Goal: Task Accomplishment & Management: Manage account settings

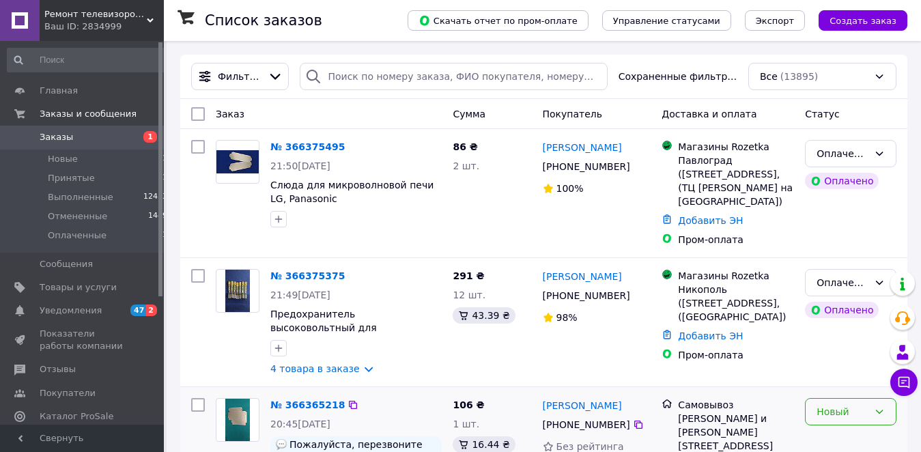
click at [864, 405] on div "Новый" at bounding box center [842, 411] width 52 height 15
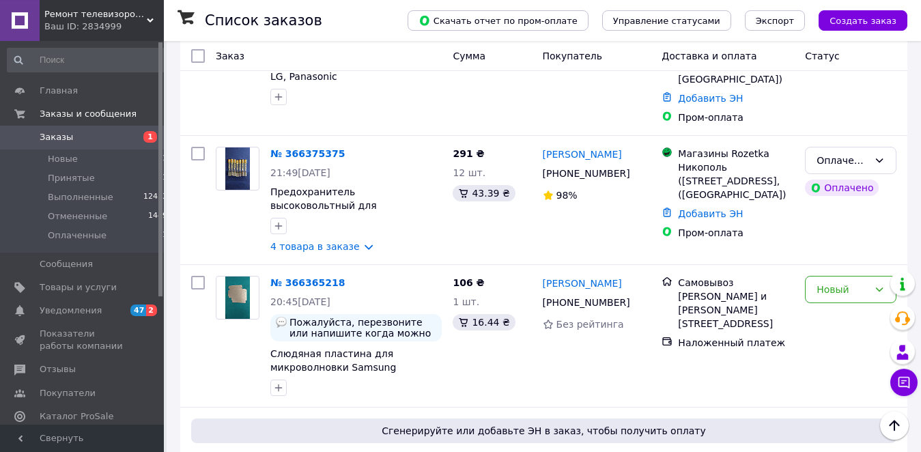
scroll to position [154, 0]
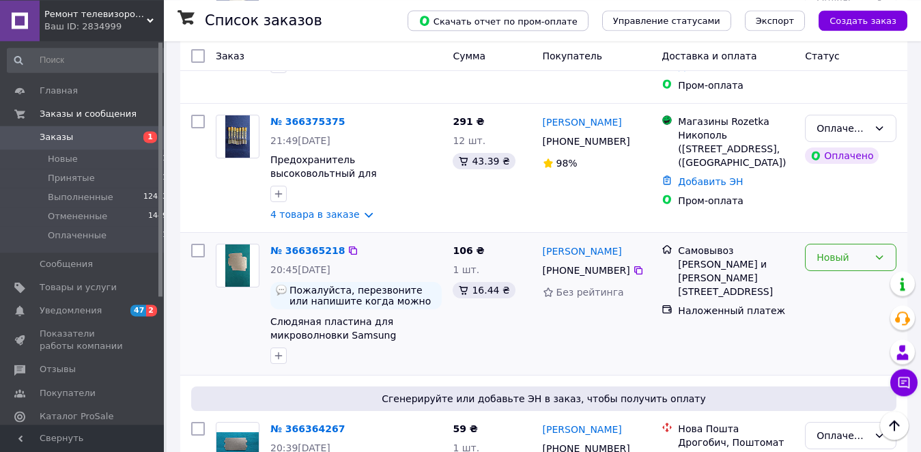
click at [840, 253] on div "Новый" at bounding box center [842, 257] width 52 height 15
click at [825, 286] on li "Принят" at bounding box center [850, 288] width 90 height 25
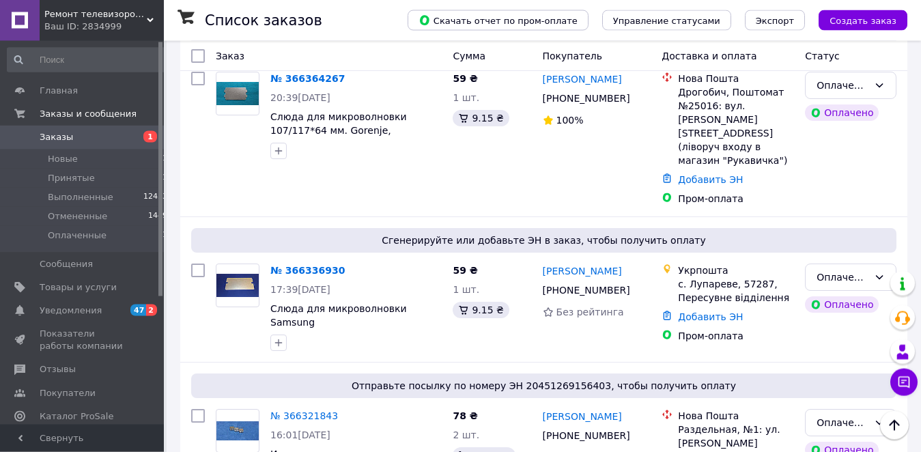
scroll to position [462, 0]
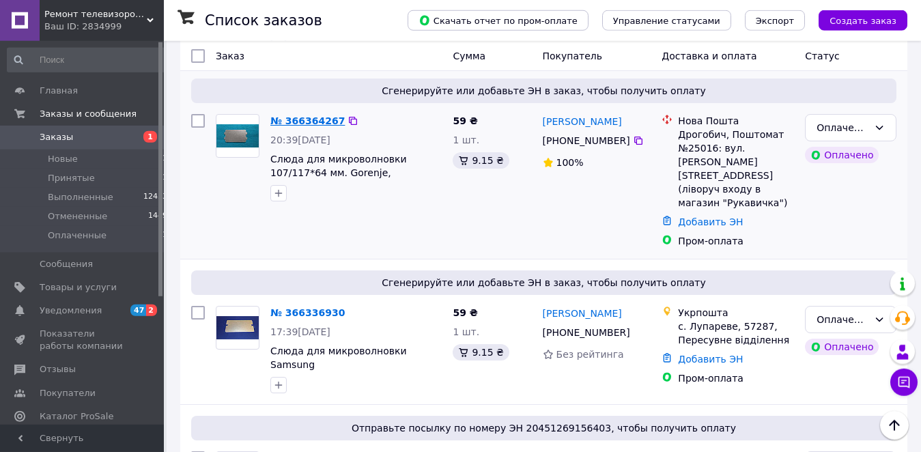
click at [301, 120] on link "№ 366364267" at bounding box center [307, 120] width 74 height 11
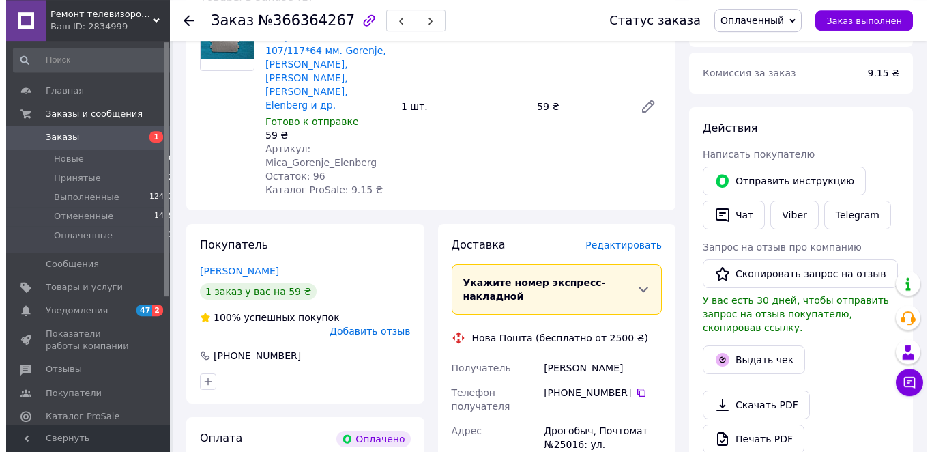
scroll to position [521, 0]
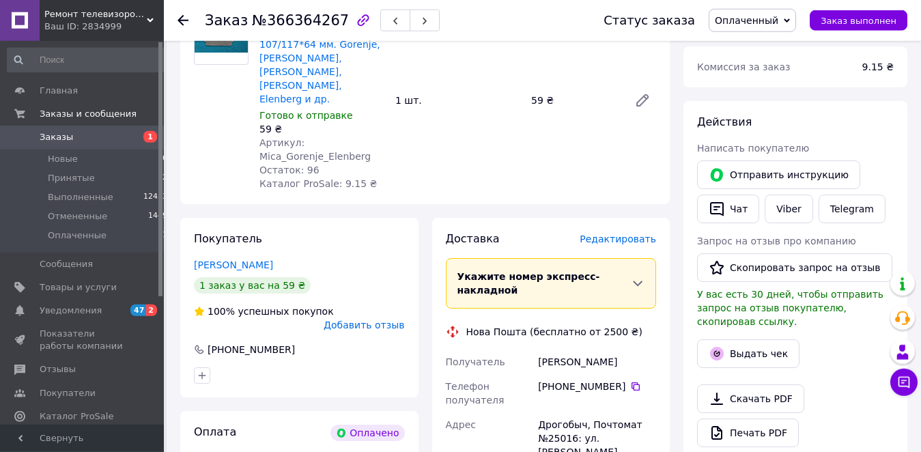
click at [625, 233] on span "Редактировать" at bounding box center [617, 238] width 76 height 11
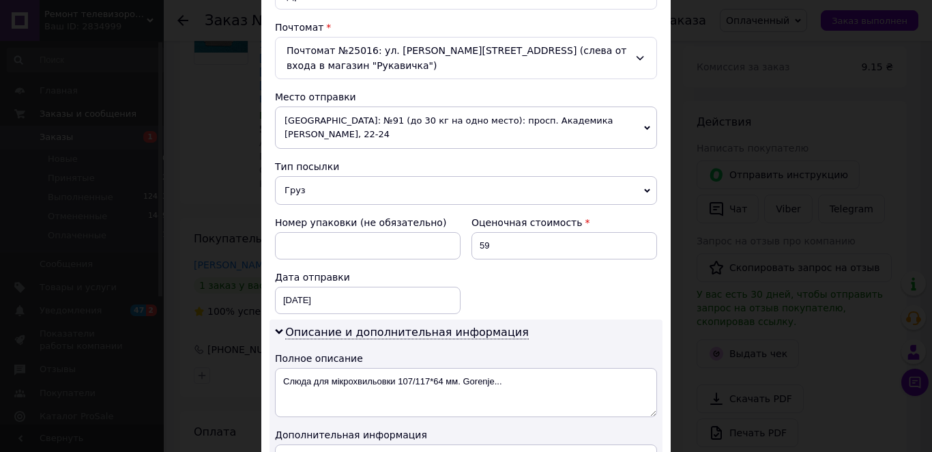
scroll to position [415, 0]
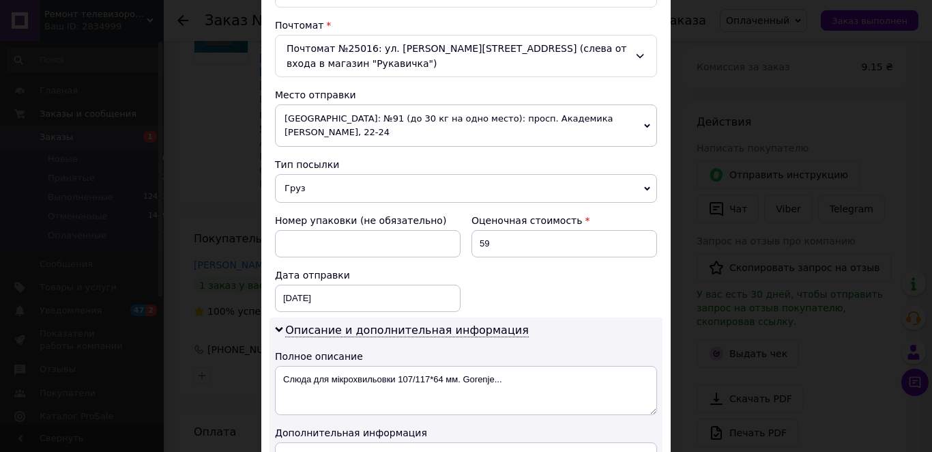
click at [415, 180] on span "Груз" at bounding box center [466, 188] width 382 height 29
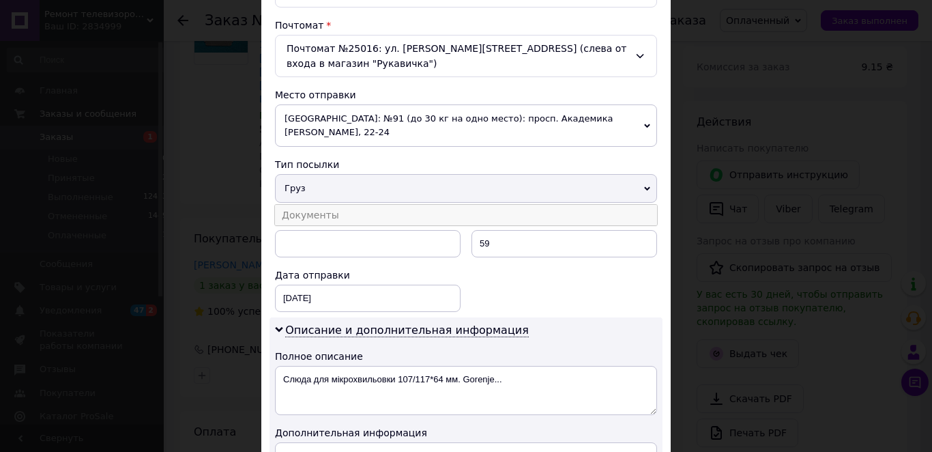
click at [368, 205] on li "Документы" at bounding box center [466, 215] width 382 height 20
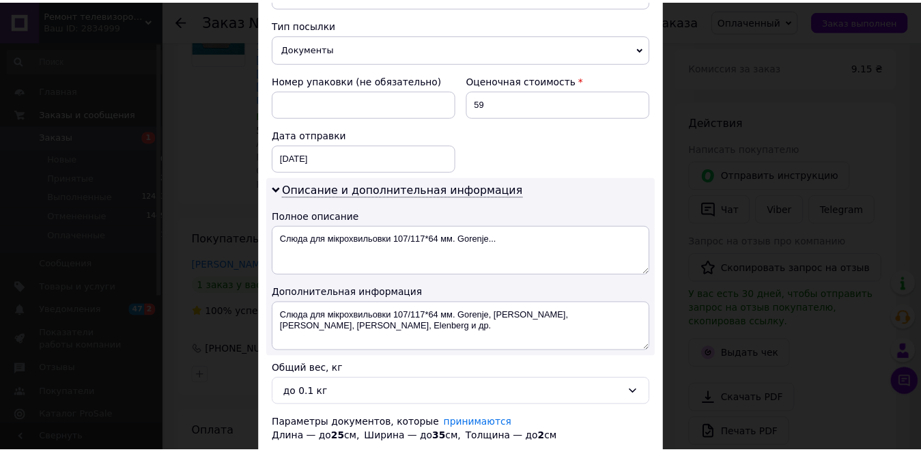
scroll to position [659, 0]
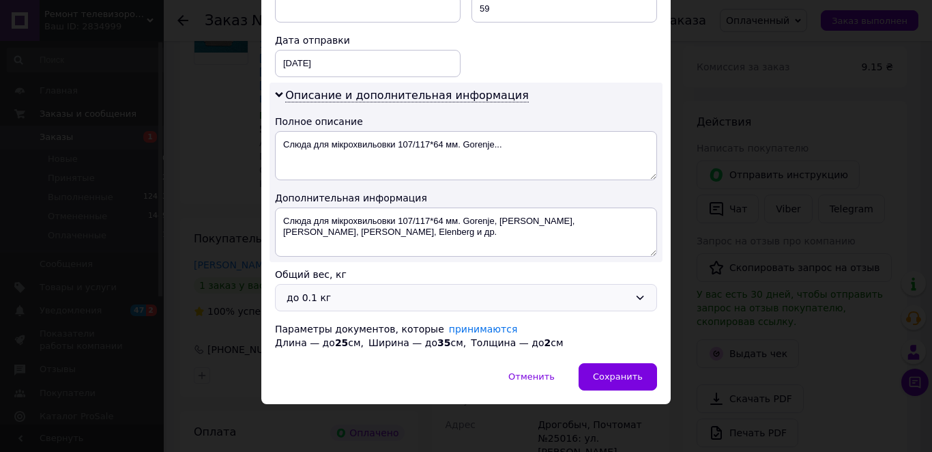
click at [412, 298] on div "до 0.1 кг" at bounding box center [458, 297] width 343 height 15
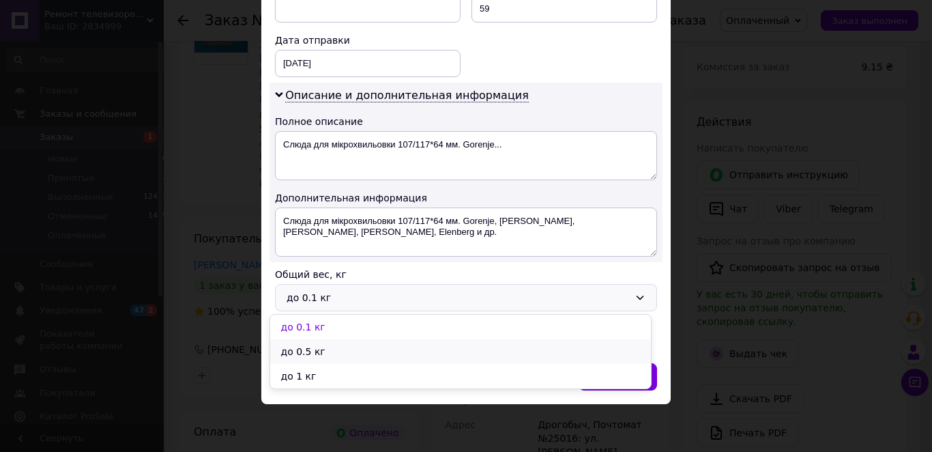
click at [357, 349] on li "до 0.5 кг" at bounding box center [460, 351] width 381 height 25
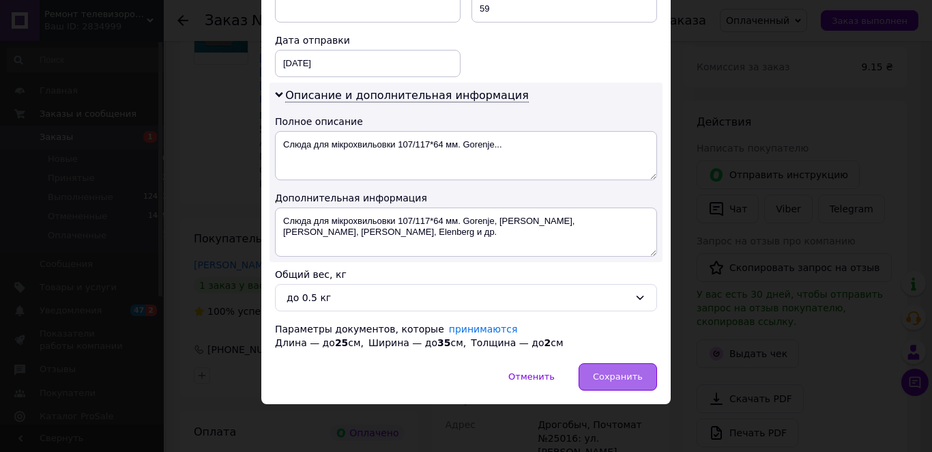
click at [612, 376] on span "Сохранить" at bounding box center [618, 376] width 50 height 10
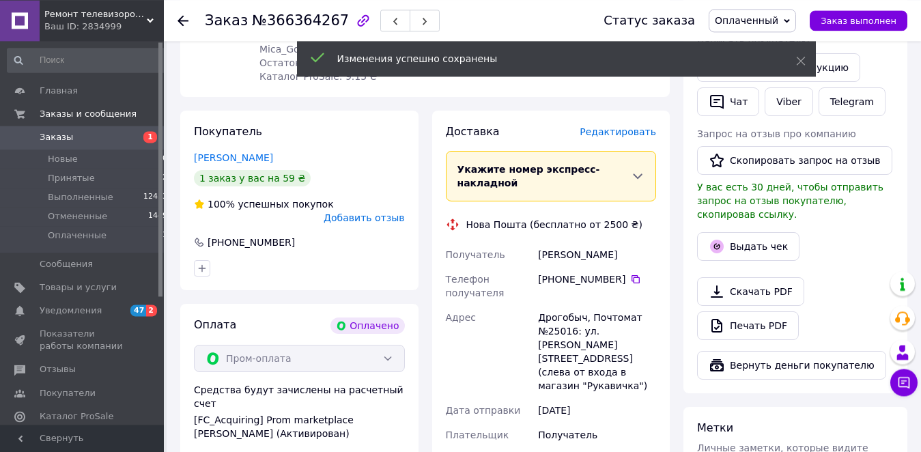
scroll to position [951, 0]
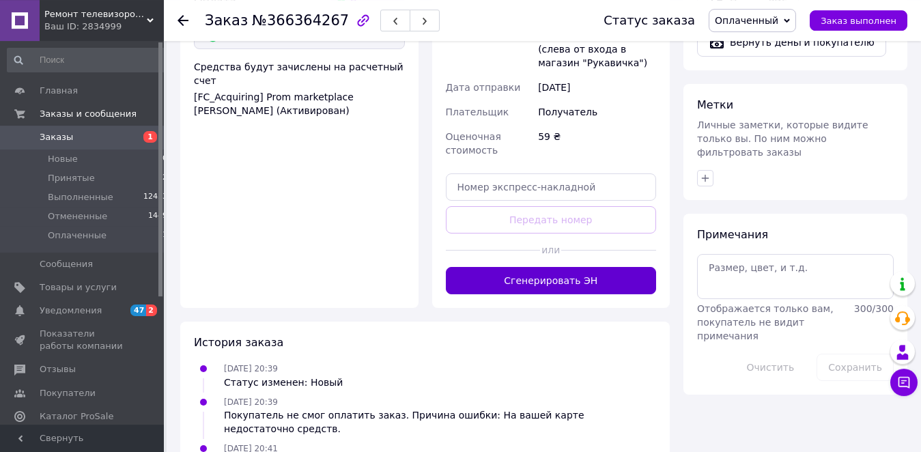
click at [540, 267] on button "Сгенерировать ЭН" at bounding box center [551, 280] width 211 height 27
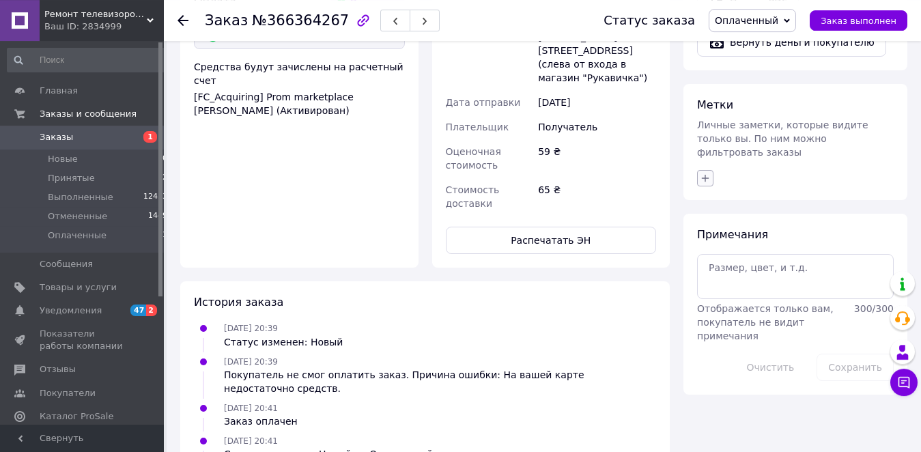
click at [704, 173] on icon "button" at bounding box center [705, 178] width 11 height 11
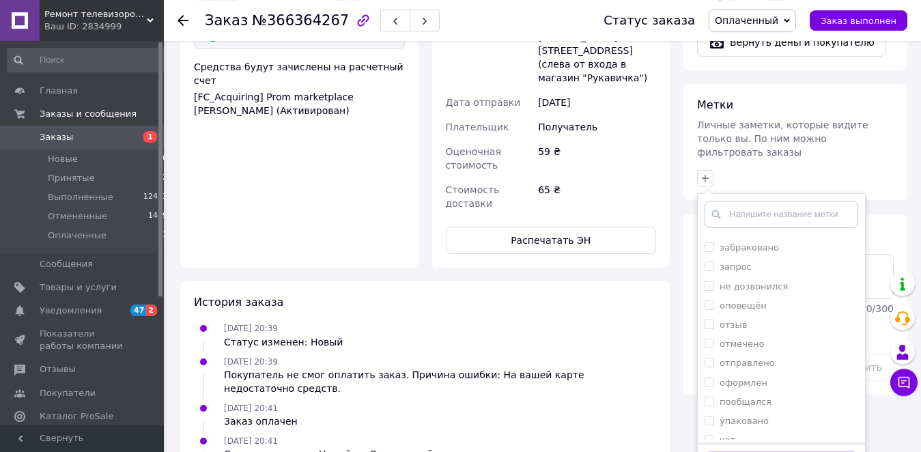
scroll to position [82, 0]
click at [708, 369] on input "оформлен" at bounding box center [708, 373] width 9 height 9
checkbox input "true"
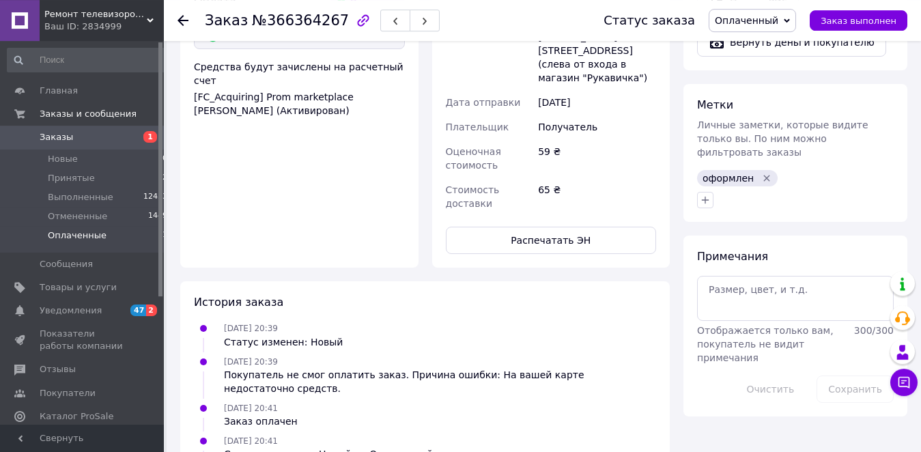
click at [86, 233] on span "Оплаченные" at bounding box center [77, 235] width 59 height 12
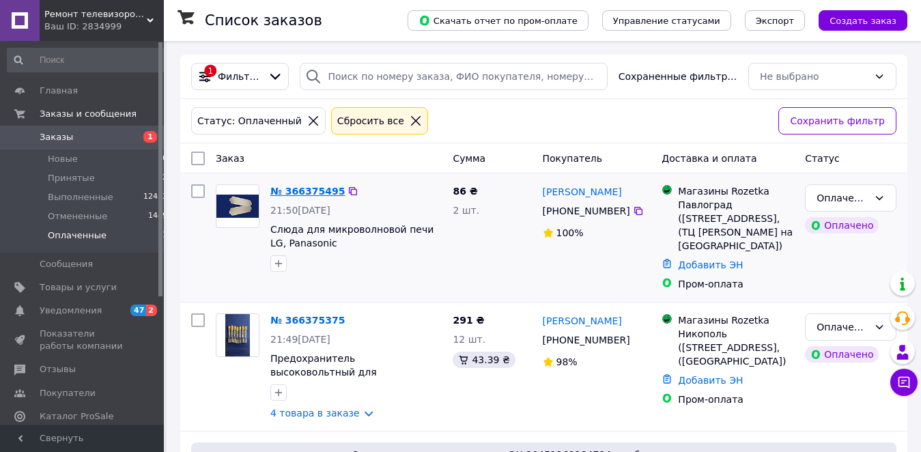
click at [309, 192] on link "№ 366375495" at bounding box center [307, 191] width 74 height 11
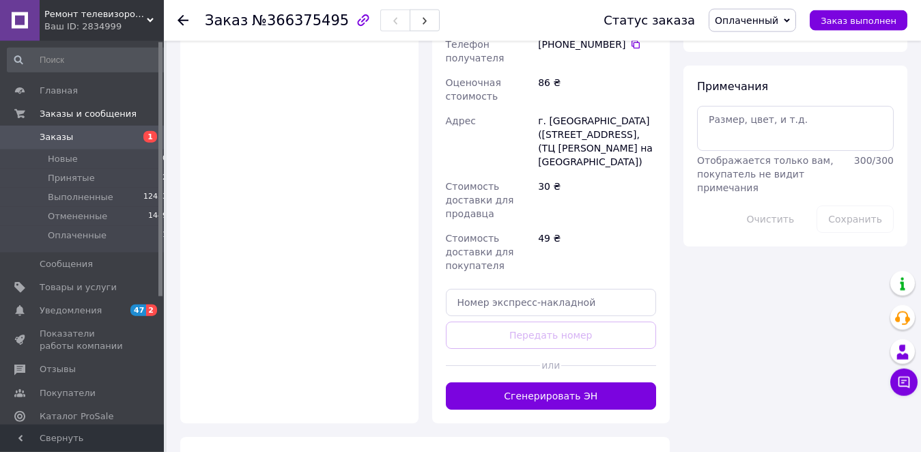
scroll to position [1128, 0]
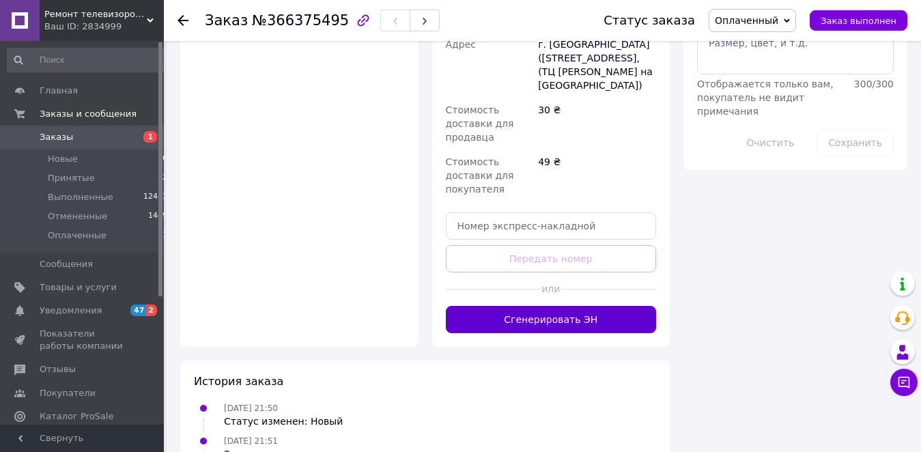
click at [562, 306] on button "Сгенерировать ЭН" at bounding box center [551, 319] width 211 height 27
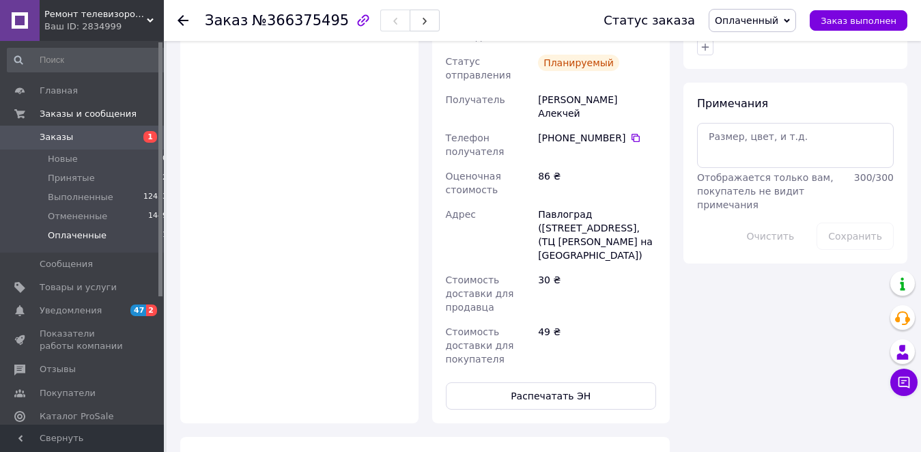
click at [67, 240] on span "Оплаченные" at bounding box center [77, 235] width 59 height 12
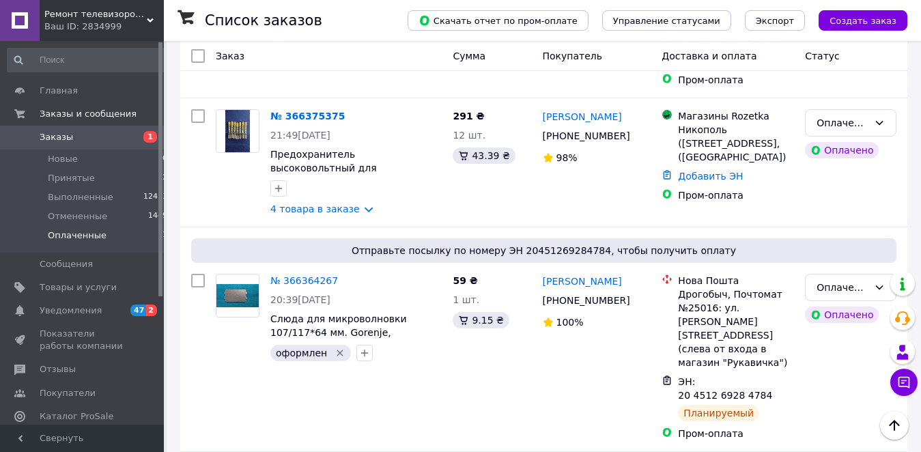
scroll to position [245, 0]
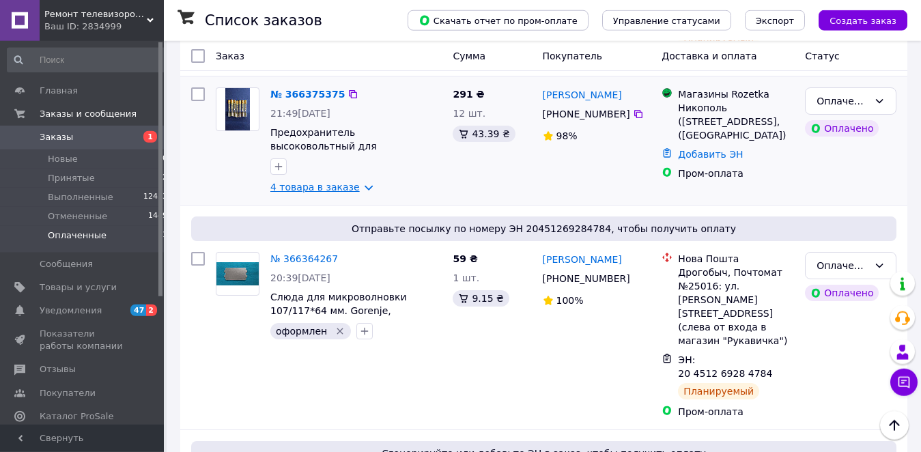
click at [309, 188] on link "4 товара в заказе" at bounding box center [314, 187] width 89 height 11
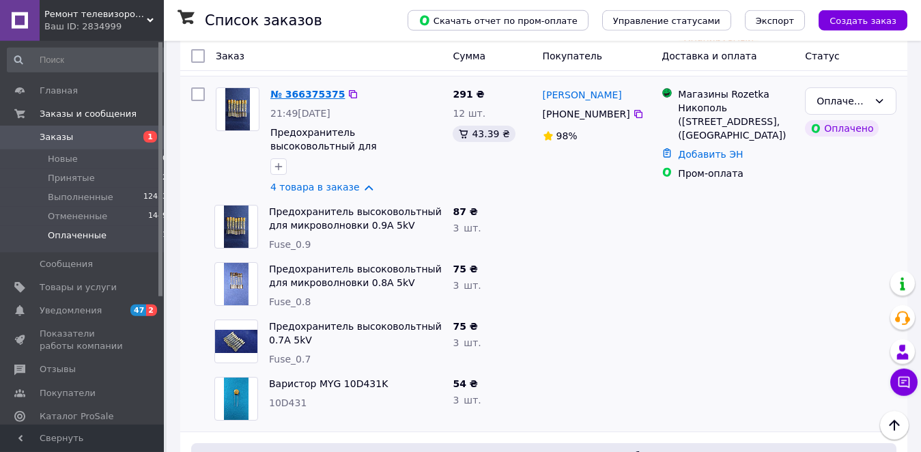
click at [320, 95] on link "№ 366375375" at bounding box center [307, 94] width 74 height 11
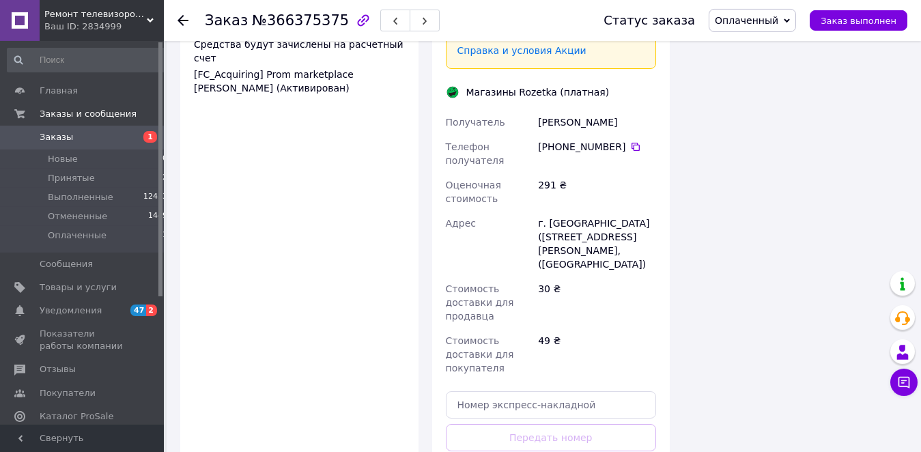
scroll to position [1594, 0]
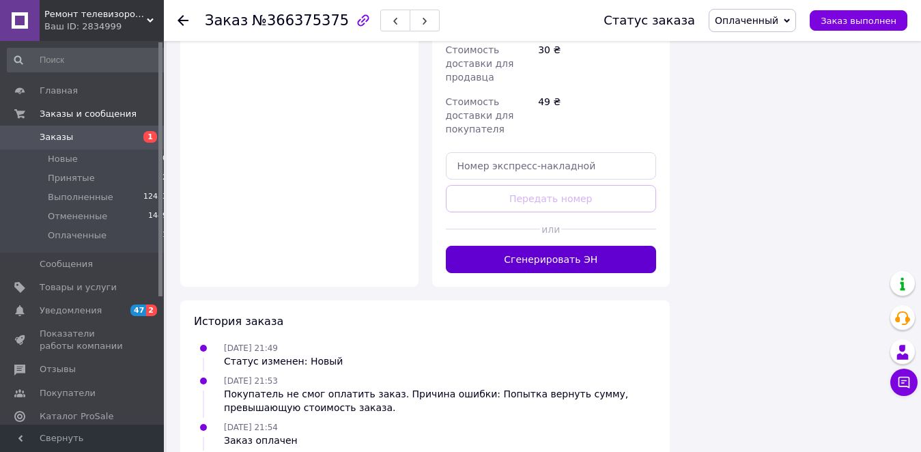
click at [517, 246] on button "Сгенерировать ЭН" at bounding box center [551, 259] width 211 height 27
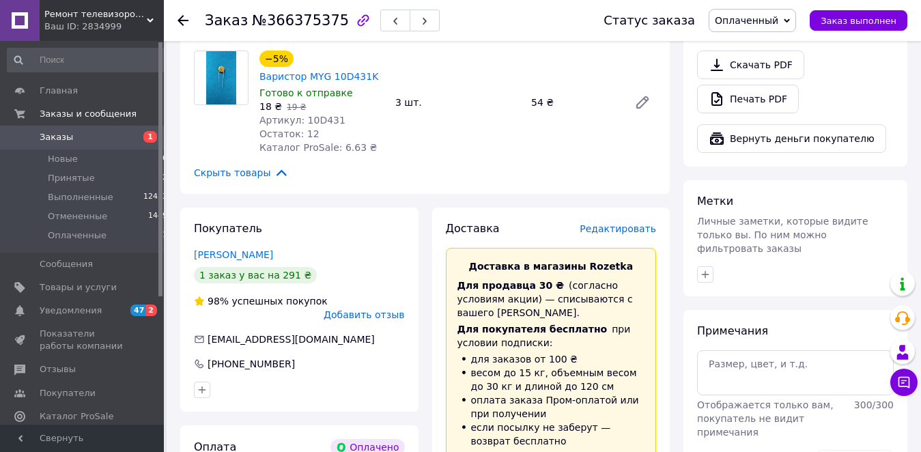
scroll to position [882, 0]
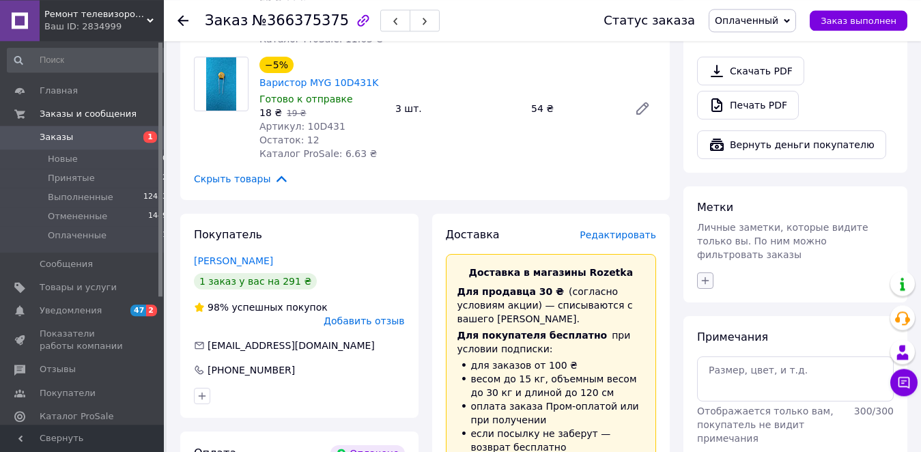
click at [704, 275] on icon "button" at bounding box center [705, 280] width 11 height 11
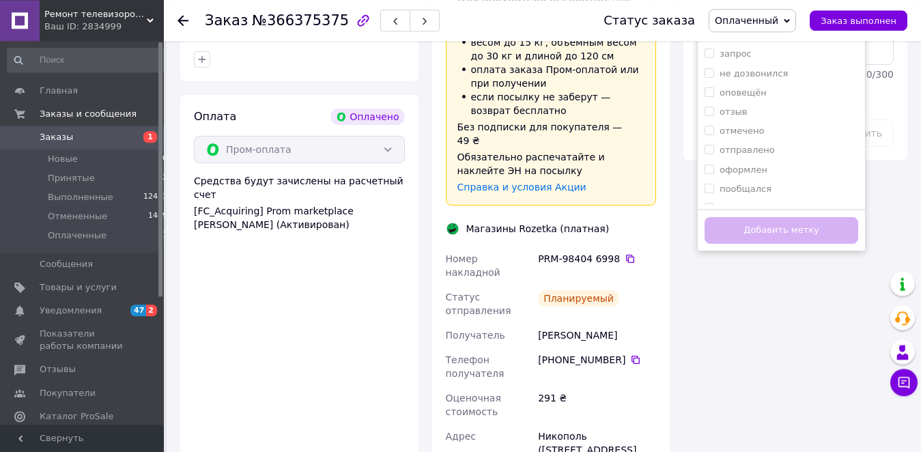
scroll to position [61, 0]
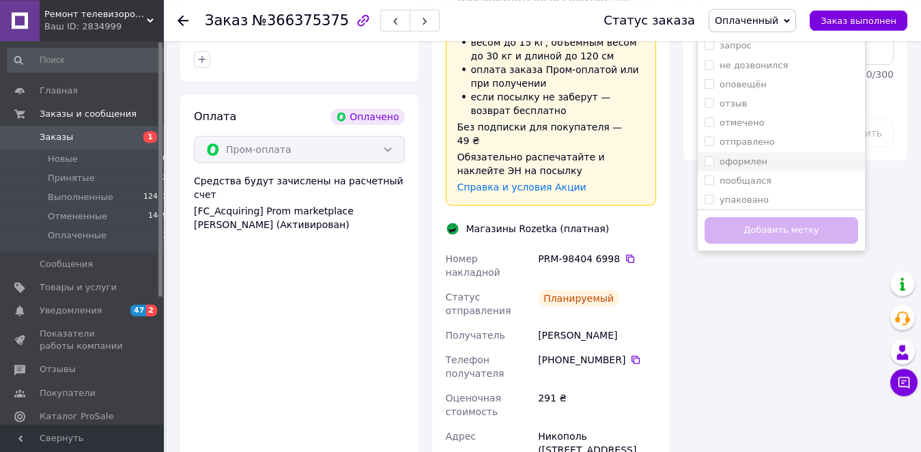
click at [710, 156] on input "оформлен" at bounding box center [708, 160] width 9 height 9
checkbox input "true"
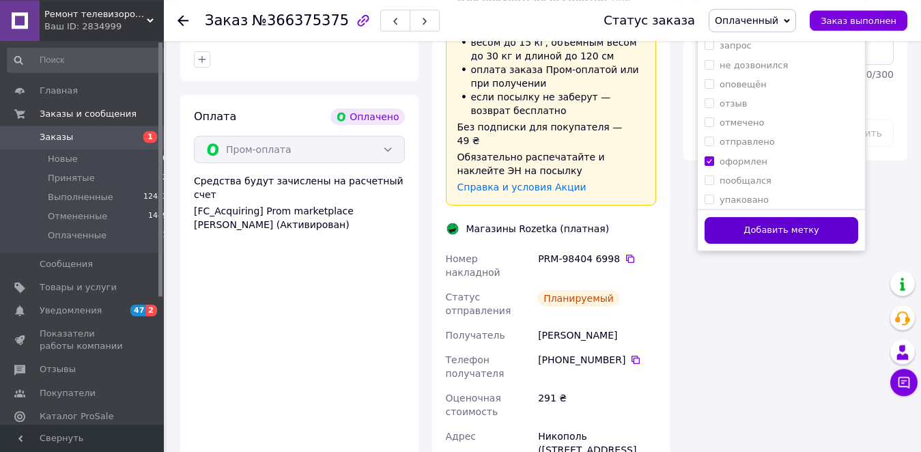
click at [745, 217] on button "Добавить метку" at bounding box center [781, 230] width 154 height 27
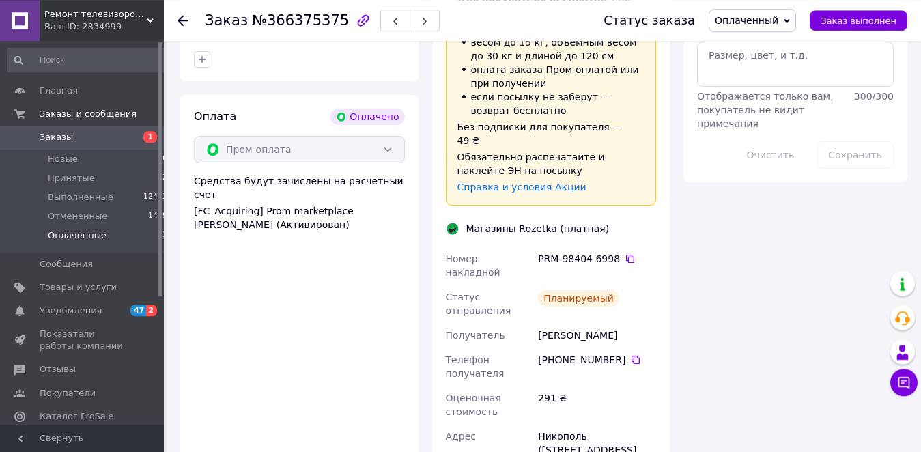
click at [106, 242] on li "Оплаченные 11" at bounding box center [87, 239] width 175 height 26
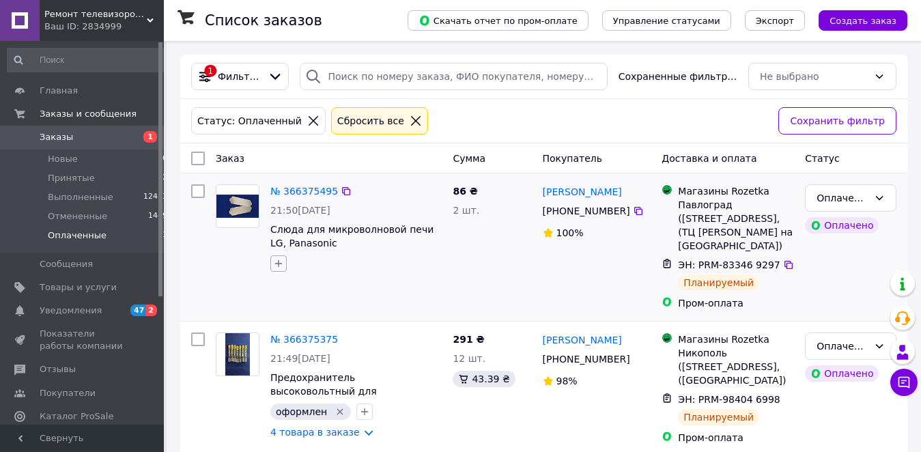
click at [278, 263] on icon "button" at bounding box center [279, 264] width 8 height 8
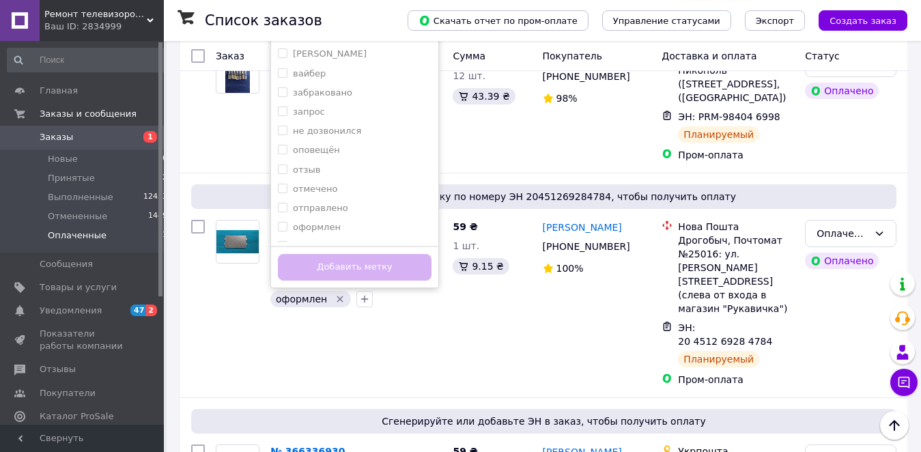
scroll to position [59, 0]
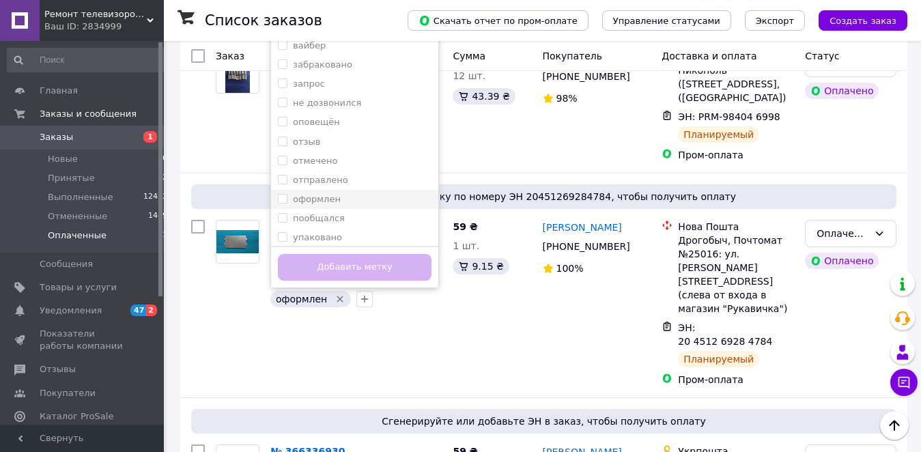
click at [281, 200] on input "оформлен" at bounding box center [282, 198] width 9 height 9
checkbox input "true"
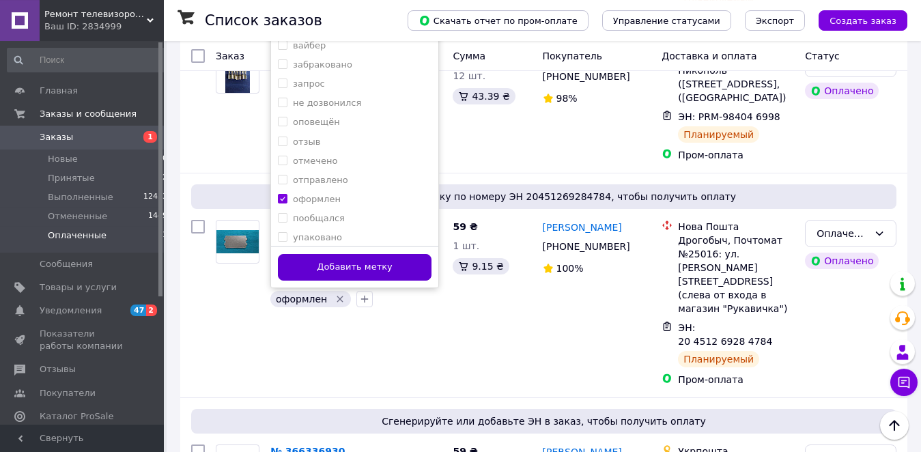
click at [314, 262] on button "Добавить метку" at bounding box center [355, 267] width 154 height 27
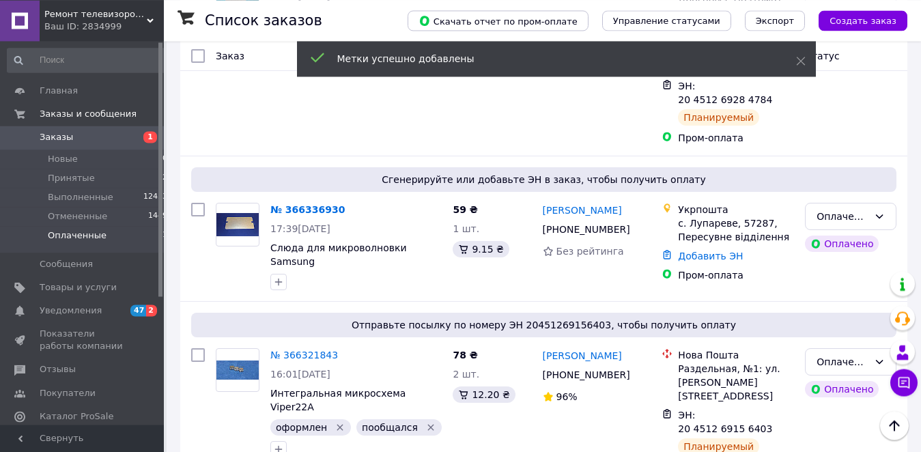
scroll to position [569, 0]
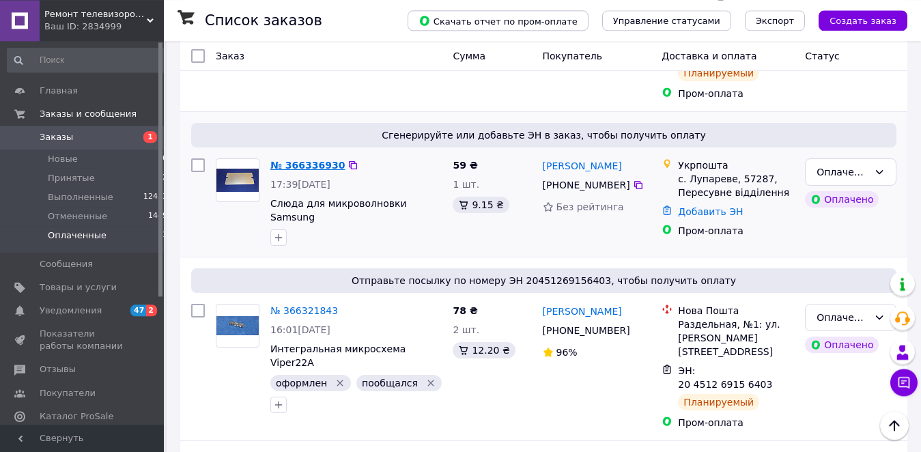
click at [311, 160] on link "№ 366336930" at bounding box center [307, 165] width 74 height 11
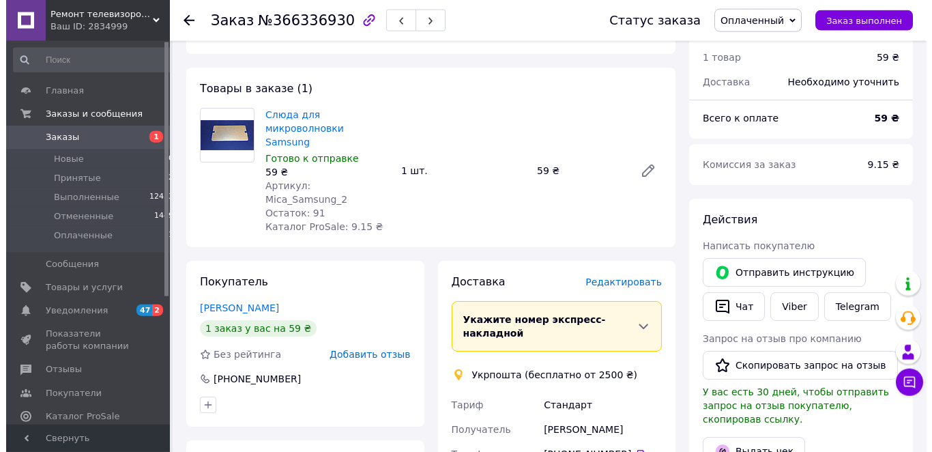
scroll to position [477, 0]
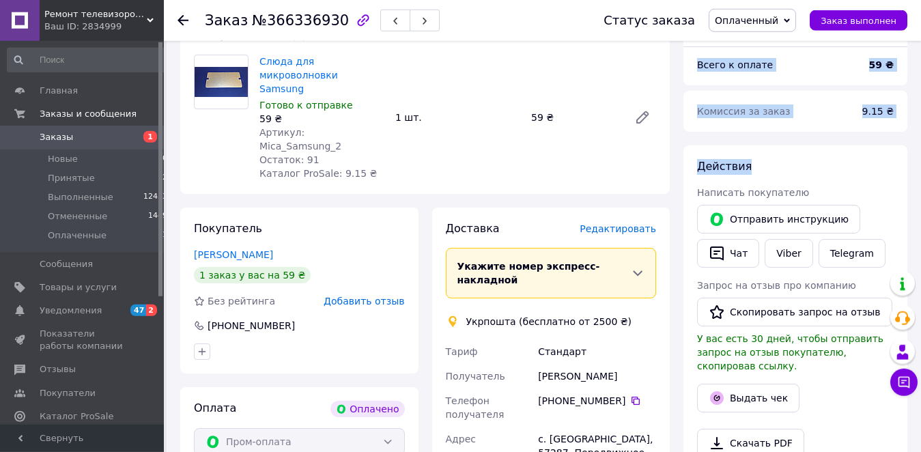
drag, startPoint x: 631, startPoint y: 187, endPoint x: 866, endPoint y: 159, distance: 236.5
click at [866, 159] on div "Заказ с каталога Оплачено [DATE] 17:39 Товары в заказе (1) Слюда для микроволно…" at bounding box center [543, 418] width 741 height 923
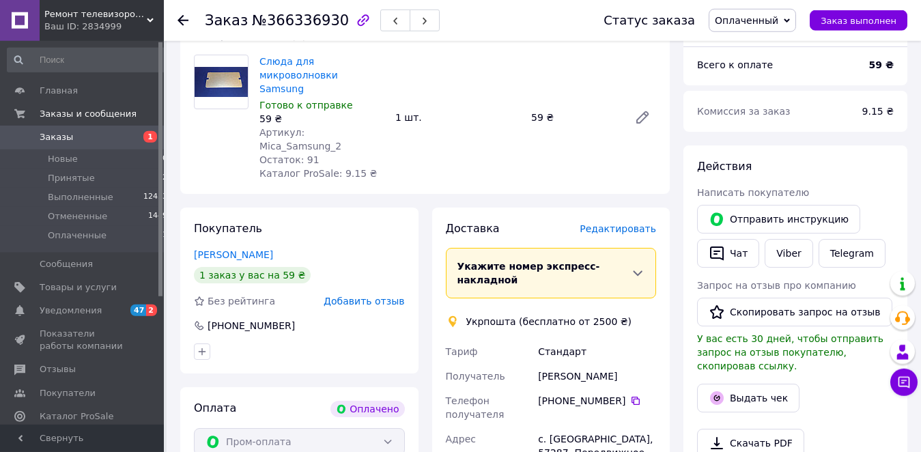
click at [608, 223] on span "Редактировать" at bounding box center [617, 228] width 76 height 11
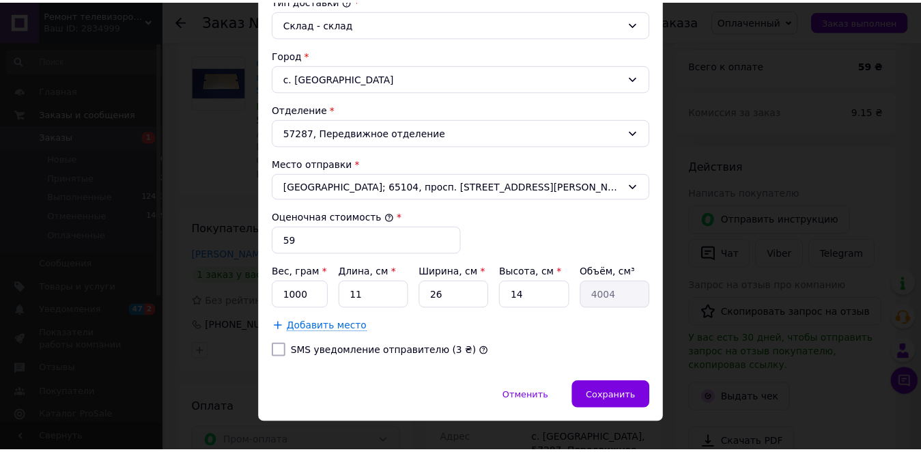
scroll to position [402, 0]
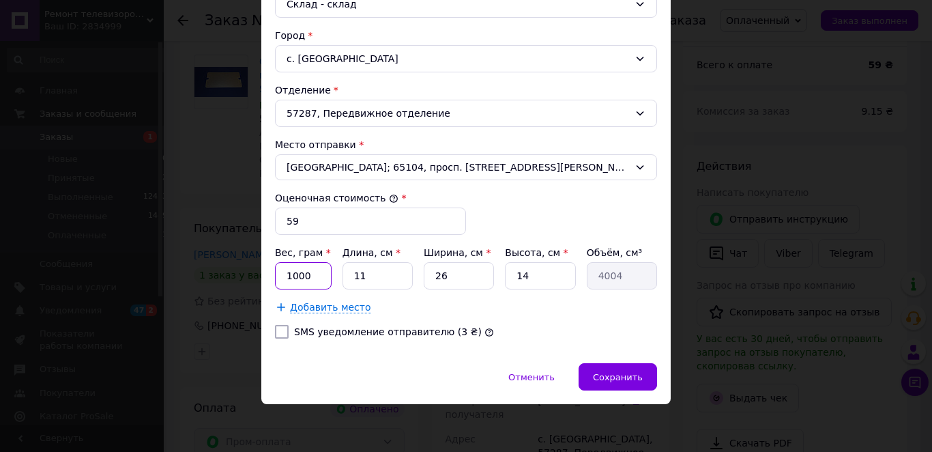
drag, startPoint x: 308, startPoint y: 278, endPoint x: 276, endPoint y: 285, distance: 32.1
click at [276, 285] on input "1000" at bounding box center [303, 275] width 57 height 27
type input "300"
click at [516, 276] on input "14" at bounding box center [540, 275] width 70 height 27
type input "4"
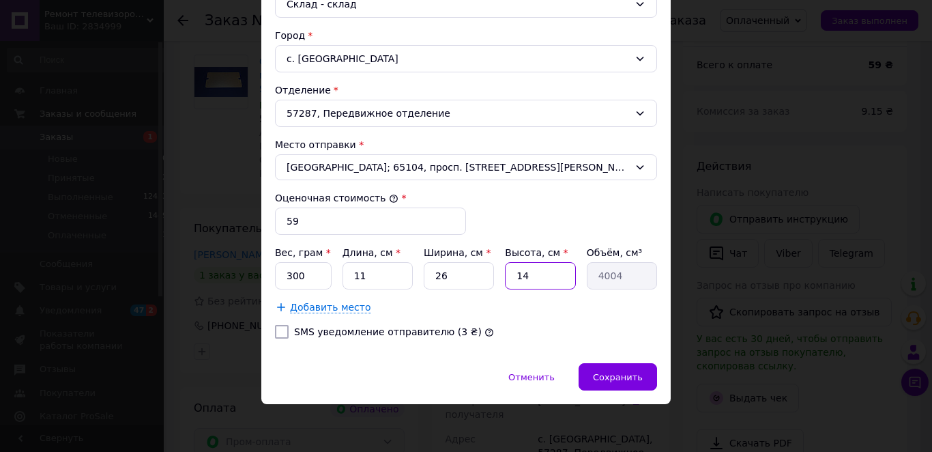
type input "1144"
type input "4"
click at [622, 381] on span "Сохранить" at bounding box center [618, 377] width 50 height 10
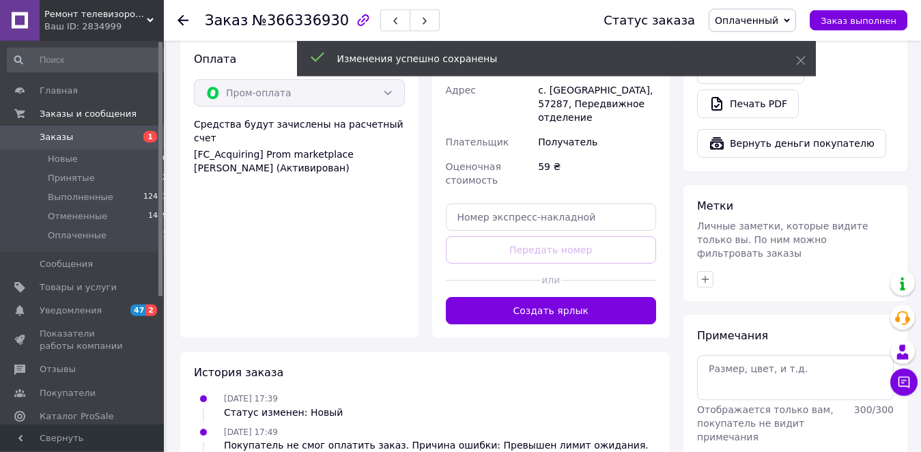
scroll to position [876, 0]
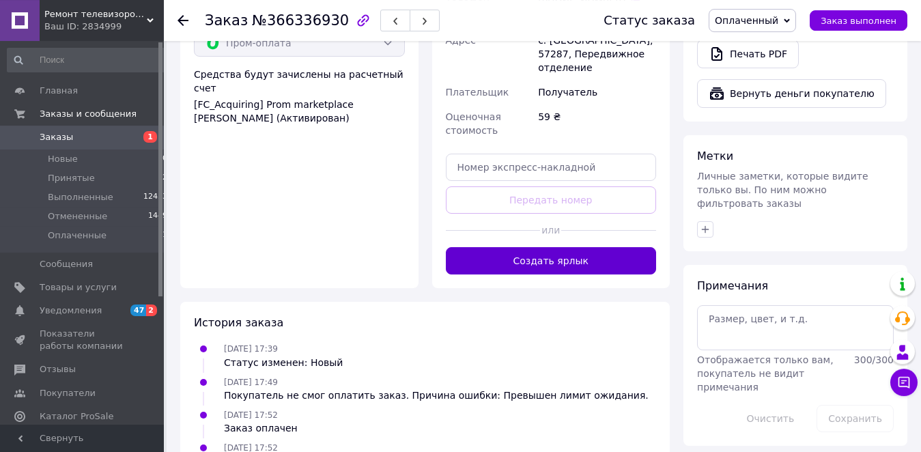
click at [554, 247] on button "Создать ярлык" at bounding box center [551, 260] width 211 height 27
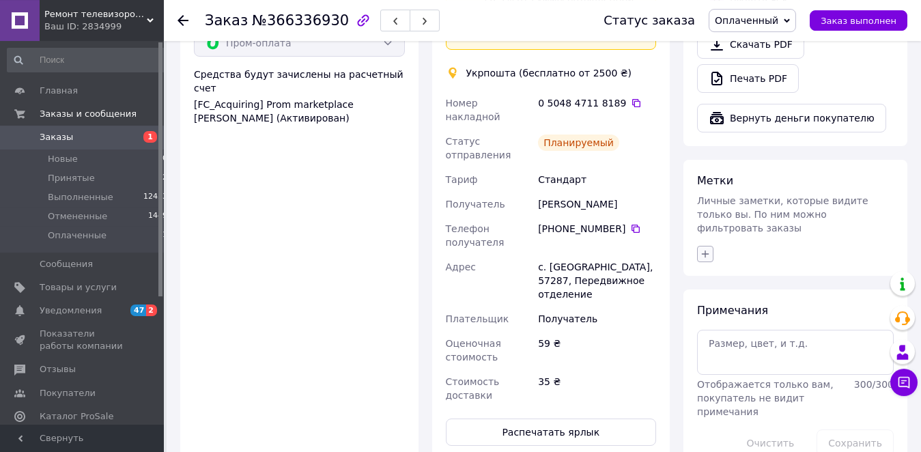
click at [706, 248] on icon "button" at bounding box center [705, 253] width 11 height 11
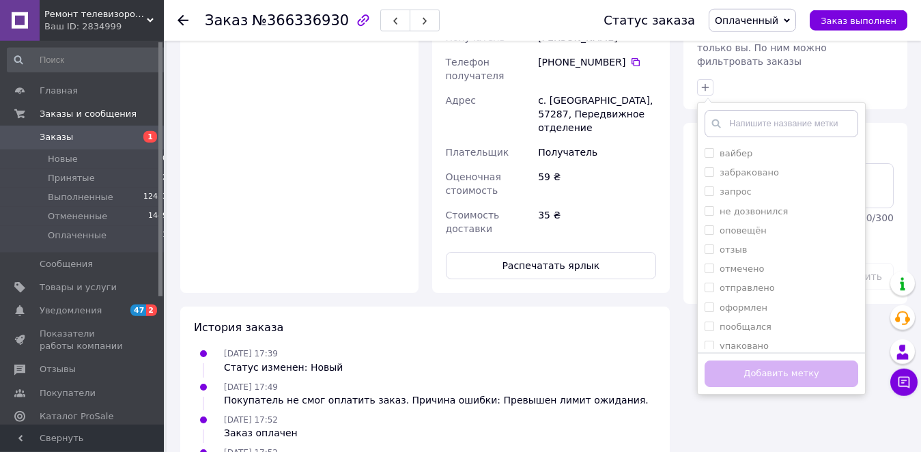
scroll to position [77, 0]
click at [711, 283] on input "оформлен" at bounding box center [708, 287] width 9 height 9
checkbox input "true"
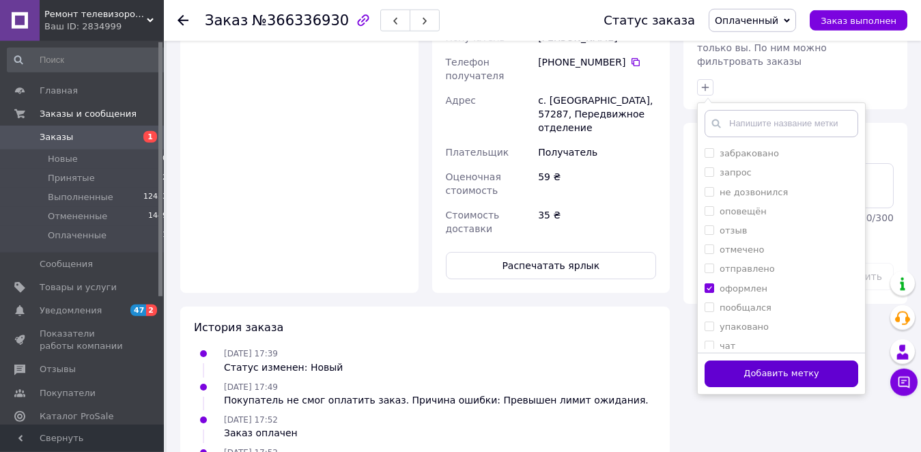
click at [732, 360] on button "Добавить метку" at bounding box center [781, 373] width 154 height 27
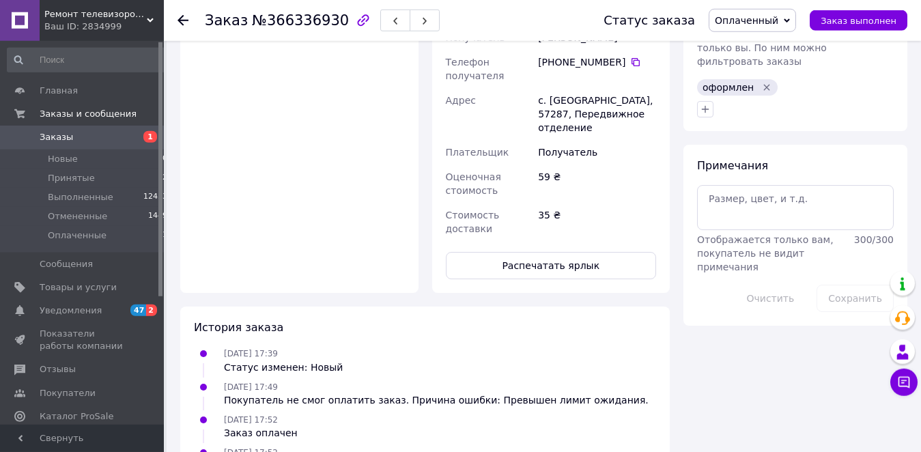
click at [96, 20] on div "Ваш ID: 2834999" at bounding box center [103, 26] width 119 height 12
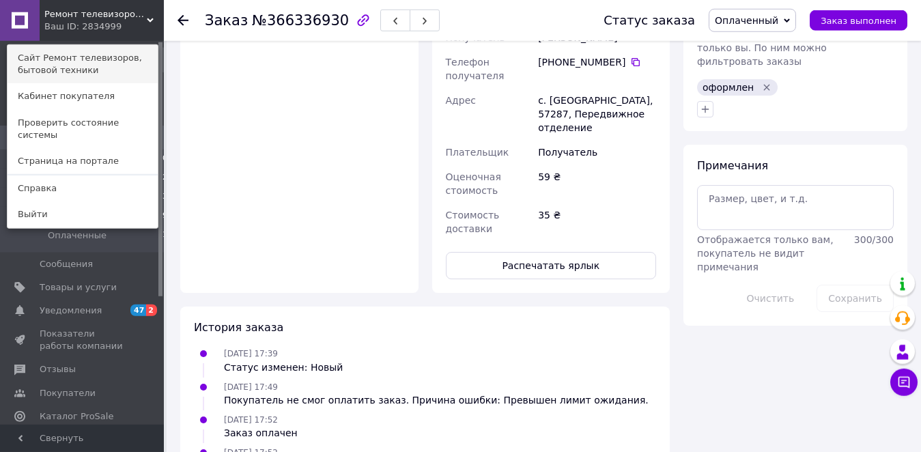
click at [84, 61] on link "Сайт Ремонт телевизоров, бытовой техники" at bounding box center [83, 64] width 150 height 38
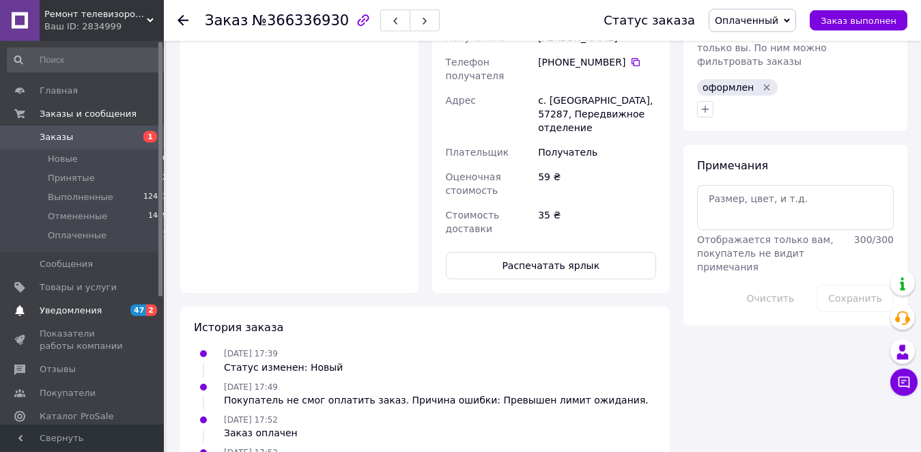
click at [76, 309] on span "Уведомления" at bounding box center [71, 310] width 62 height 12
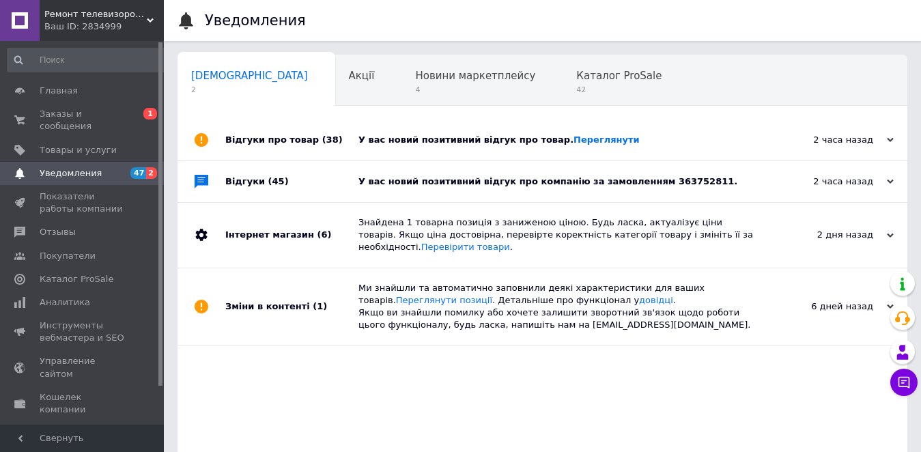
click at [607, 185] on div "У вас новий позитивний відгук про компанію за замовленням 363752811." at bounding box center [557, 181] width 399 height 12
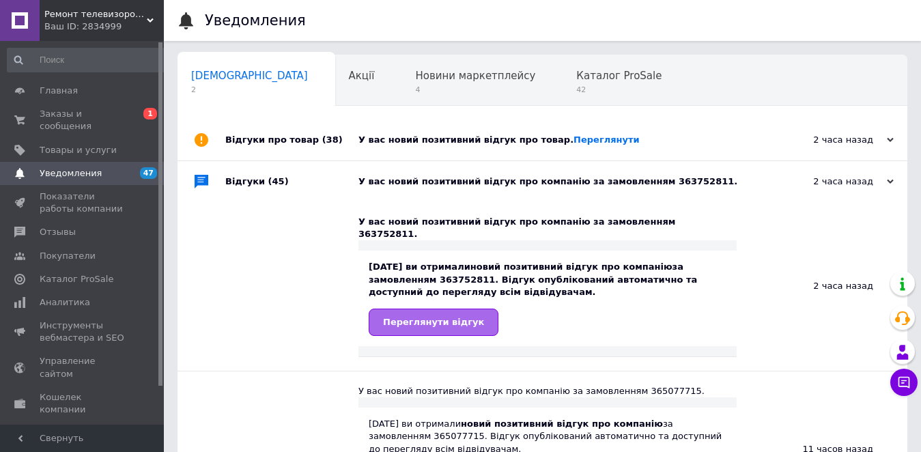
click at [430, 317] on span "Переглянути відгук" at bounding box center [433, 322] width 101 height 10
click at [573, 142] on link "Переглянути" at bounding box center [606, 139] width 66 height 10
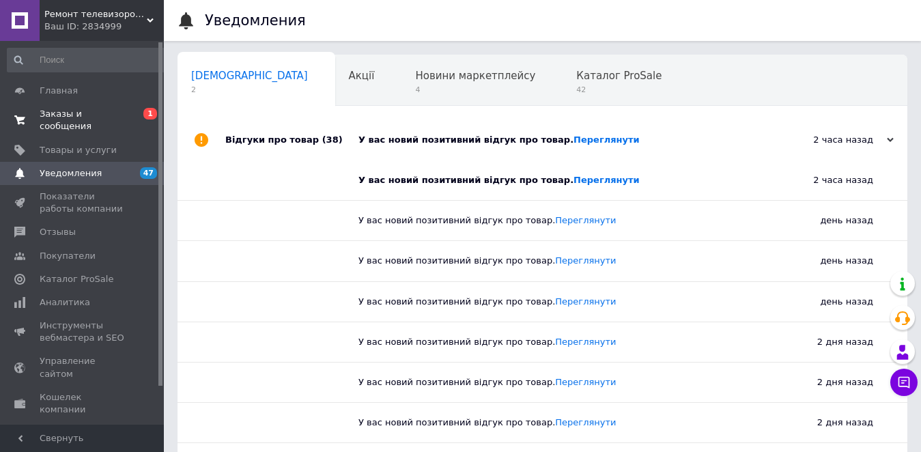
click at [98, 112] on span "Заказы и сообщения" at bounding box center [83, 120] width 87 height 25
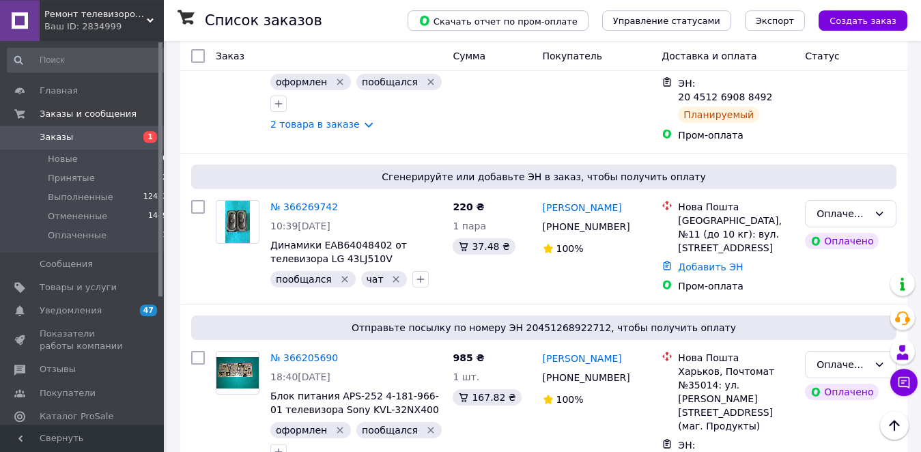
scroll to position [1723, 0]
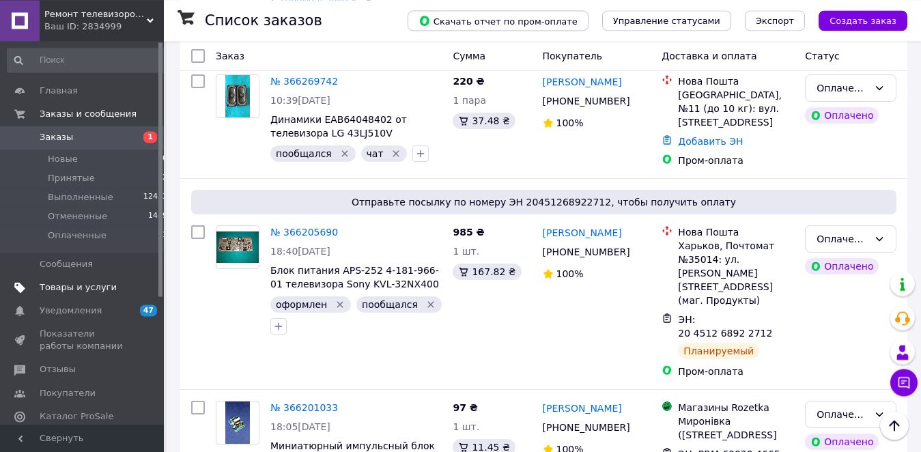
click at [87, 286] on span "Товары и услуги" at bounding box center [78, 287] width 77 height 12
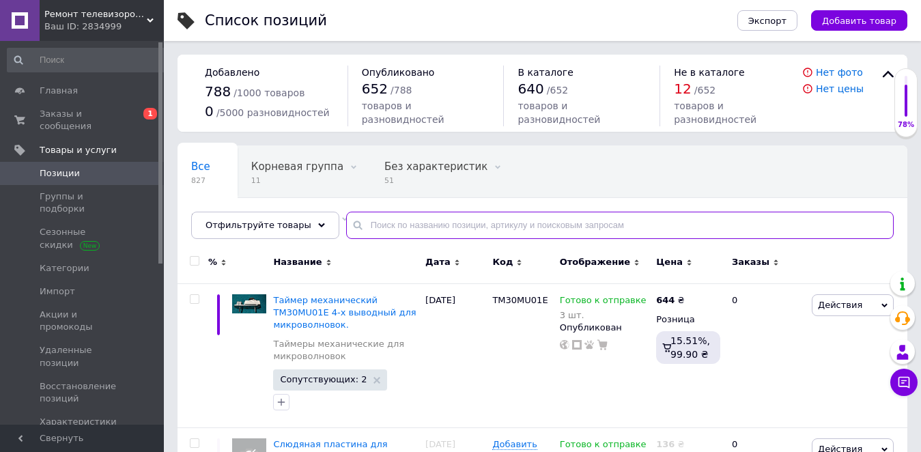
click at [379, 223] on input "text" at bounding box center [619, 225] width 547 height 27
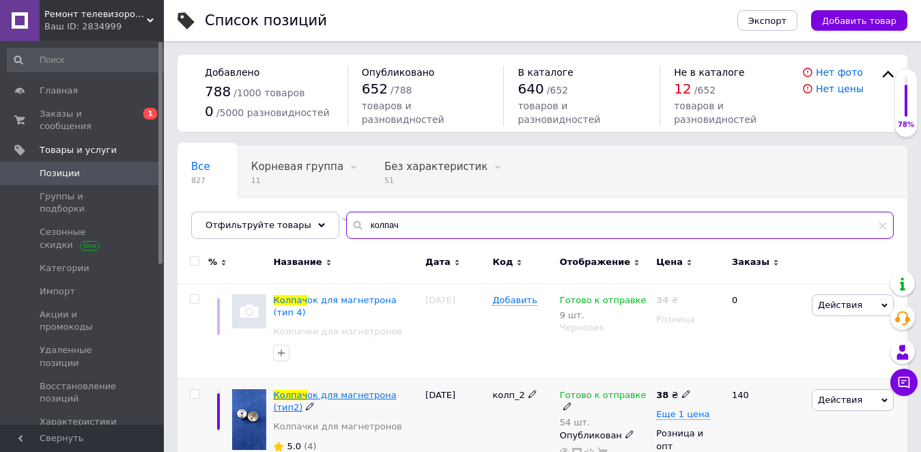
type input "колпач"
click at [349, 390] on span "ок для магнетрона (тип2)" at bounding box center [334, 401] width 123 height 23
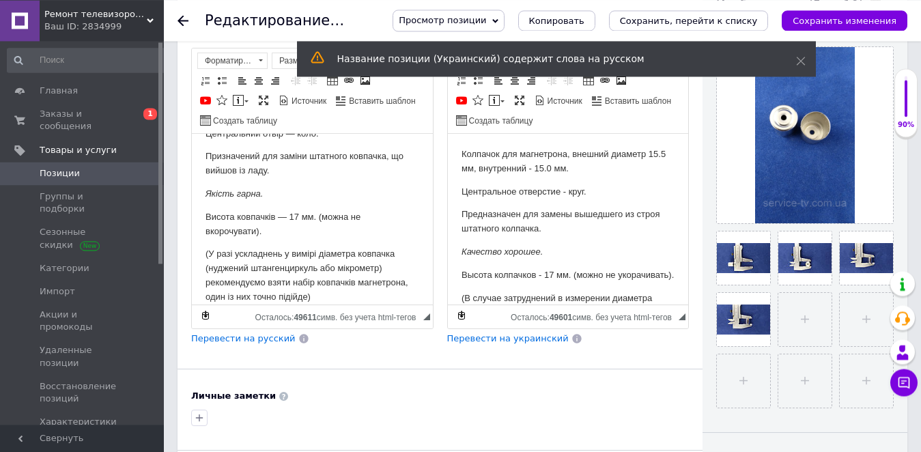
scroll to position [61, 0]
drag, startPoint x: 425, startPoint y: 177, endPoint x: 628, endPoint y: 340, distance: 259.8
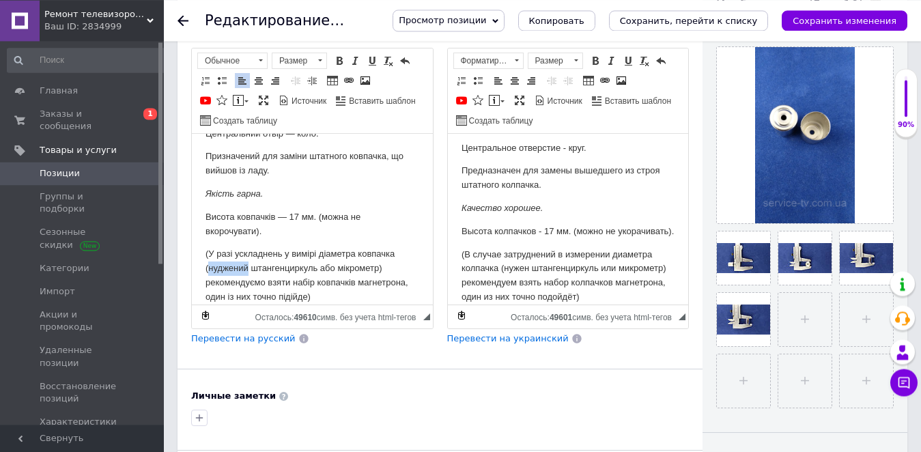
drag, startPoint x: 247, startPoint y: 267, endPoint x: 210, endPoint y: 270, distance: 37.7
click at [210, 270] on p "(У разі ускладнень у вимірі діаметра ковпачка (нуджений штангенциркуль або мікр…" at bounding box center [312, 275] width 214 height 57
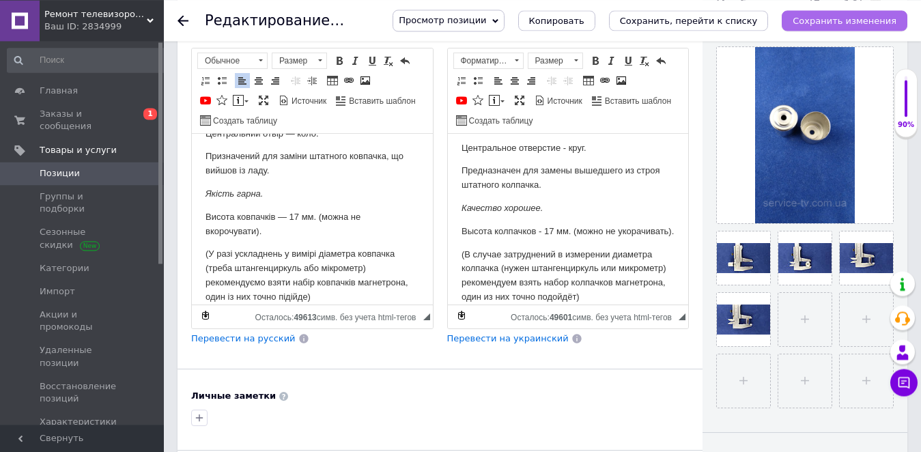
click at [845, 16] on icon "Сохранить изменения" at bounding box center [844, 21] width 104 height 10
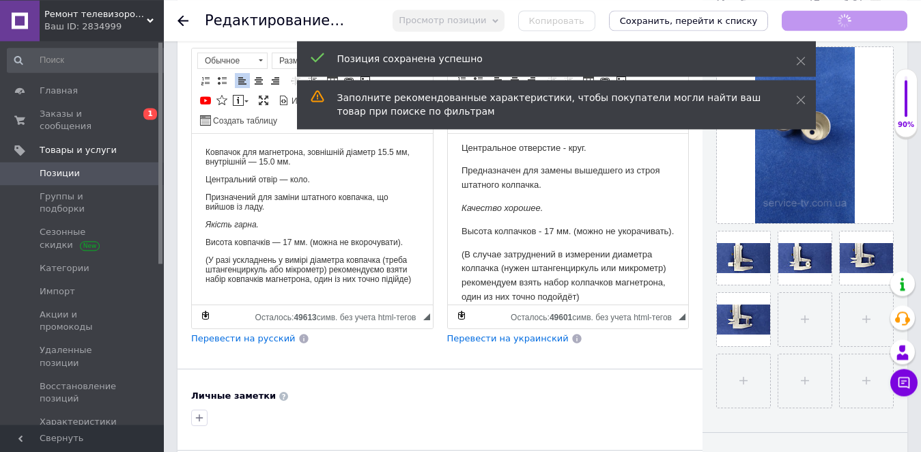
scroll to position [0, 0]
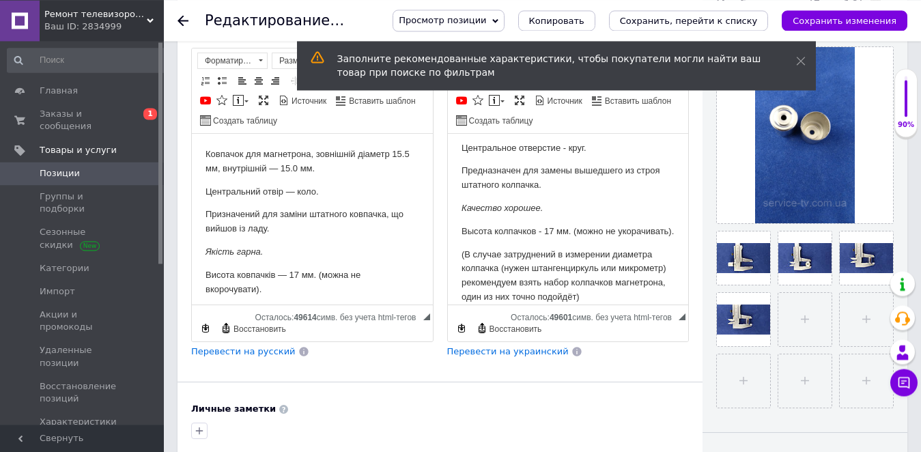
click at [61, 167] on span "Позиции" at bounding box center [60, 173] width 40 height 12
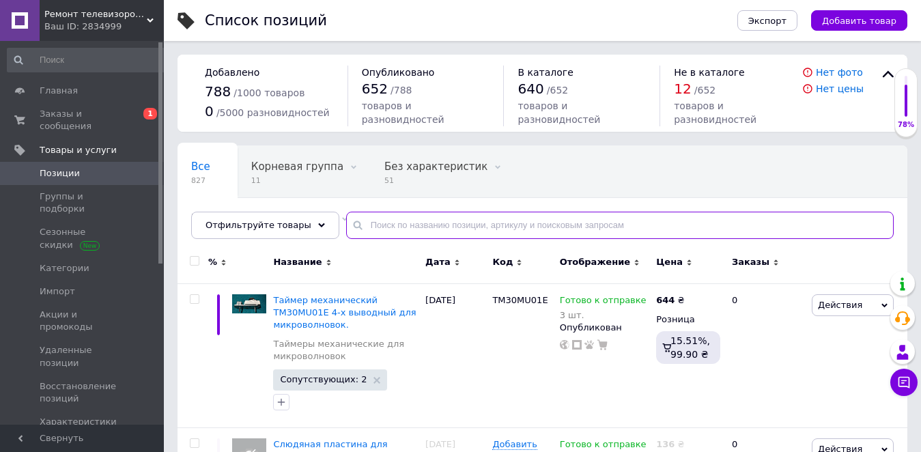
click at [373, 220] on input "text" at bounding box center [619, 225] width 547 height 27
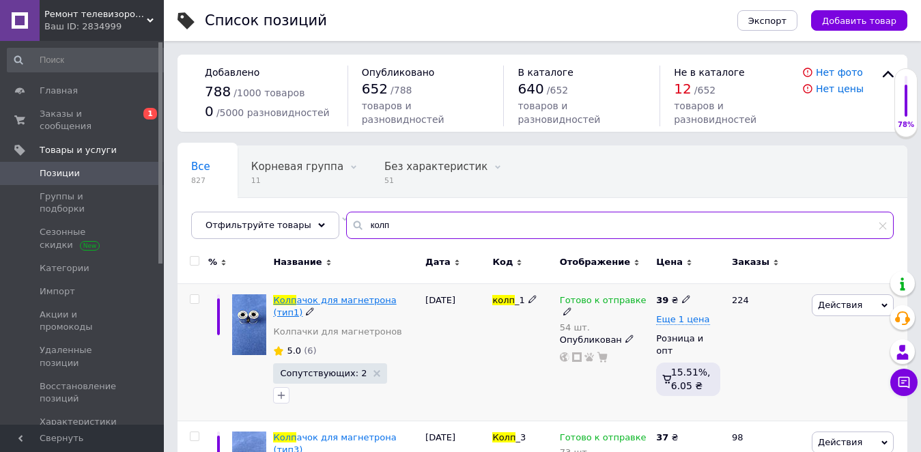
type input "колп"
click at [341, 299] on span "ачок для магнетрона (тип1)" at bounding box center [334, 306] width 123 height 23
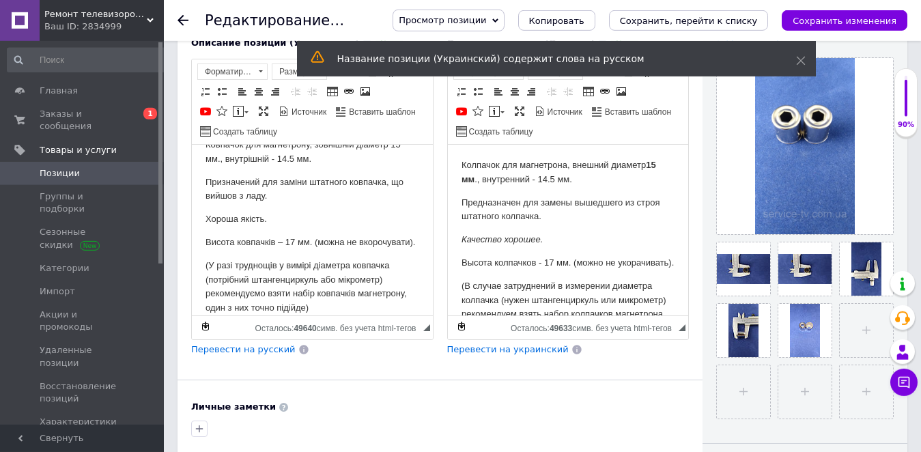
scroll to position [48, 0]
click at [61, 167] on span "Позиции" at bounding box center [60, 173] width 40 height 12
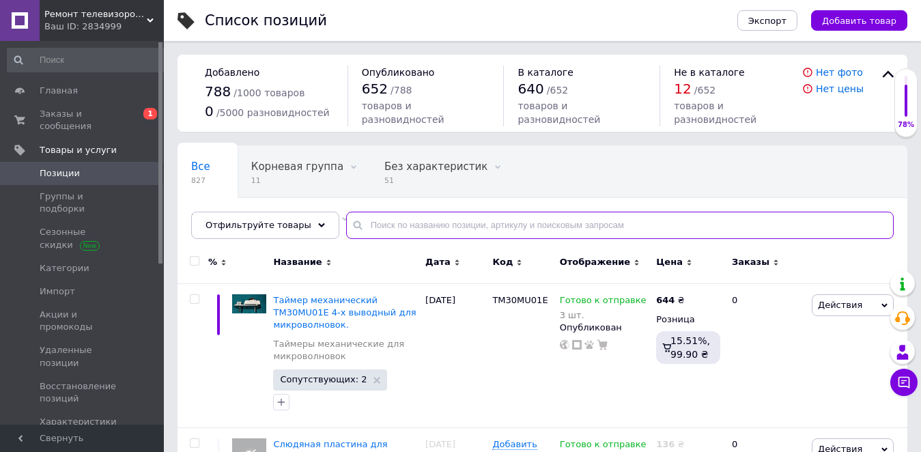
click at [387, 231] on input "text" at bounding box center [619, 225] width 547 height 27
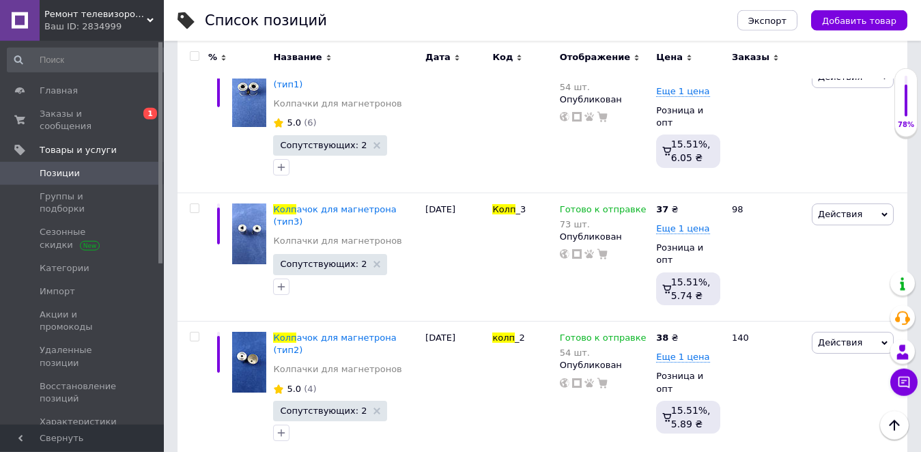
scroll to position [232, 0]
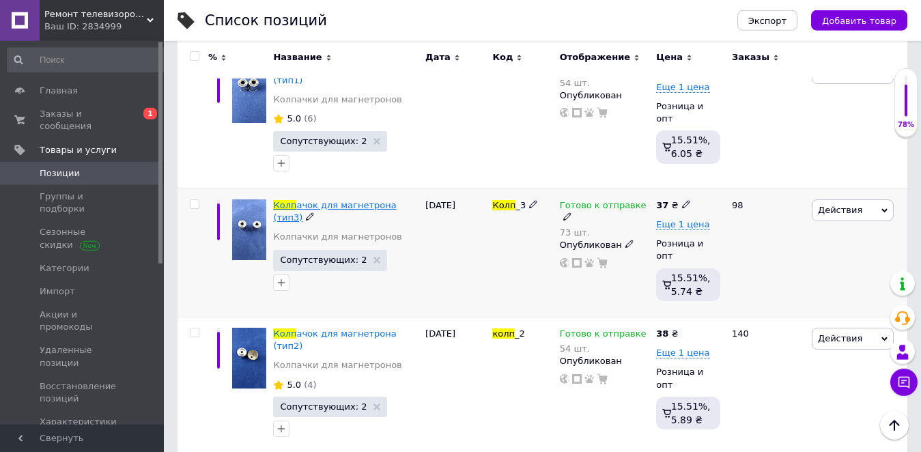
type input "колп"
click at [313, 200] on span "ачок для магнетрона (тип3)" at bounding box center [334, 211] width 123 height 23
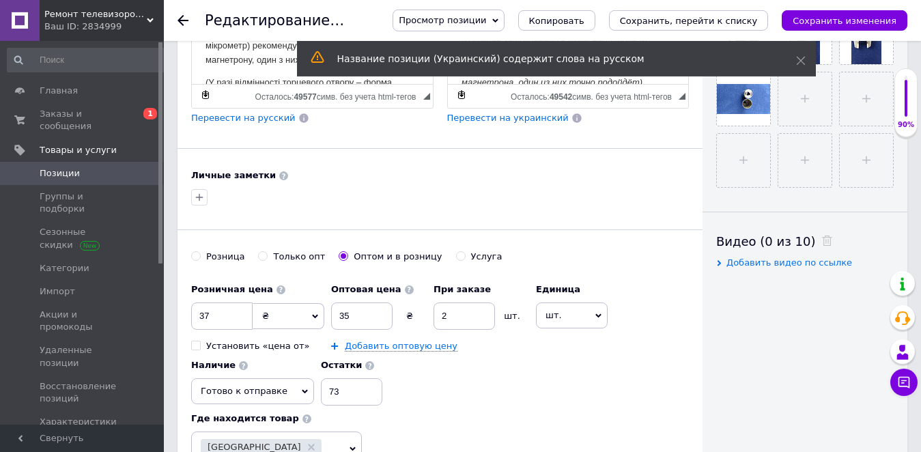
scroll to position [371, 0]
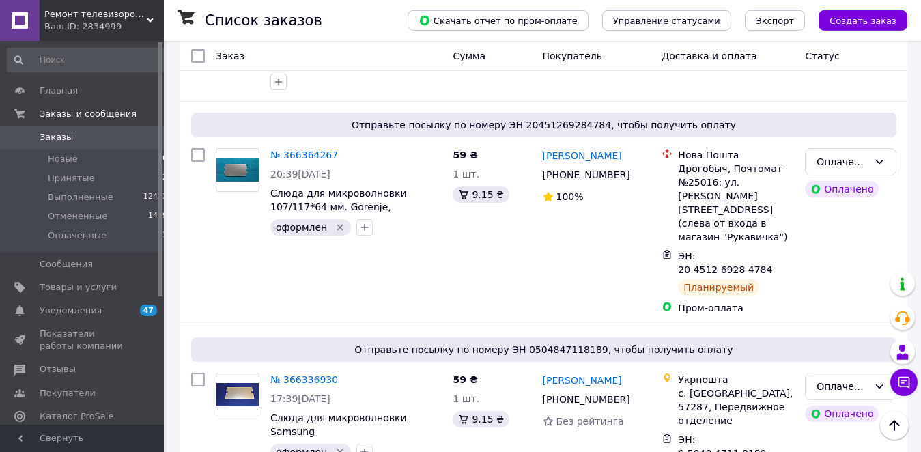
scroll to position [300, 0]
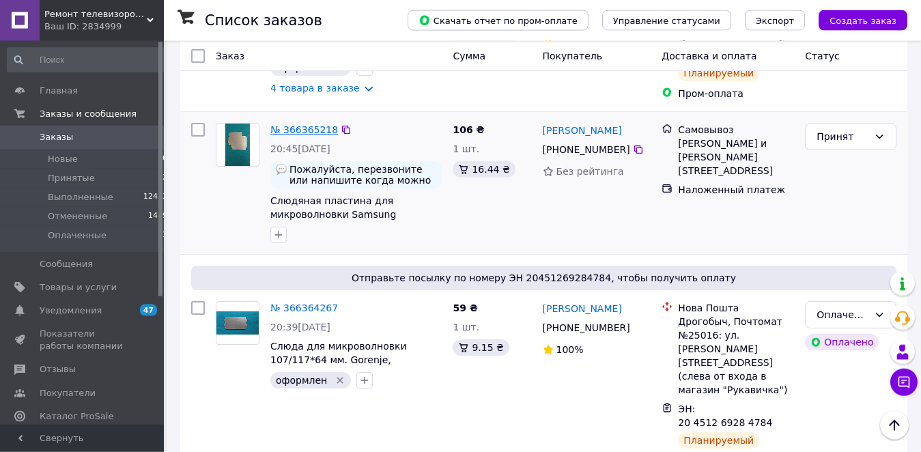
click at [297, 135] on link "№ 366365218" at bounding box center [304, 129] width 68 height 11
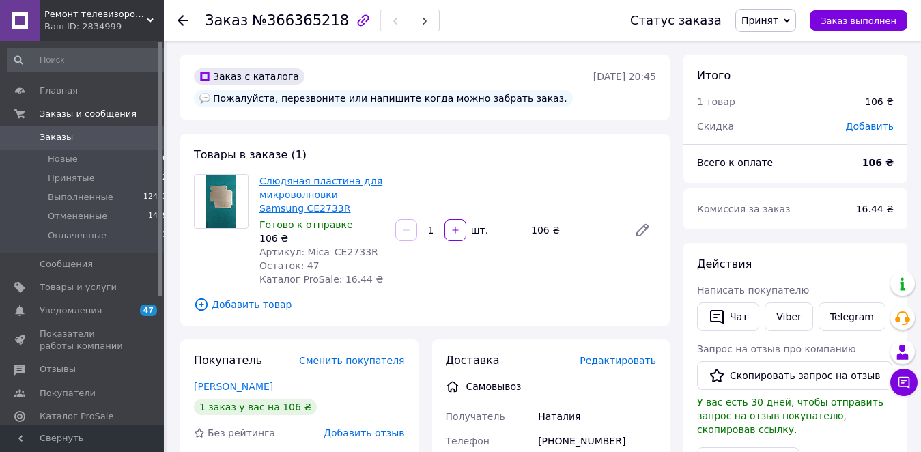
click at [334, 186] on link "Слюдяная пластина для микроволновки Samsung CE2733R" at bounding box center [320, 194] width 123 height 38
click at [737, 314] on button "Чат" at bounding box center [728, 316] width 62 height 29
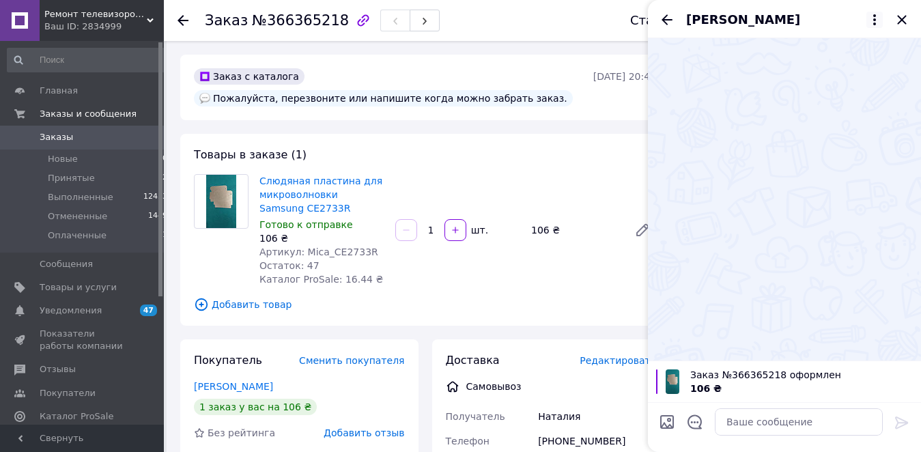
click at [877, 19] on icon at bounding box center [874, 20] width 16 height 16
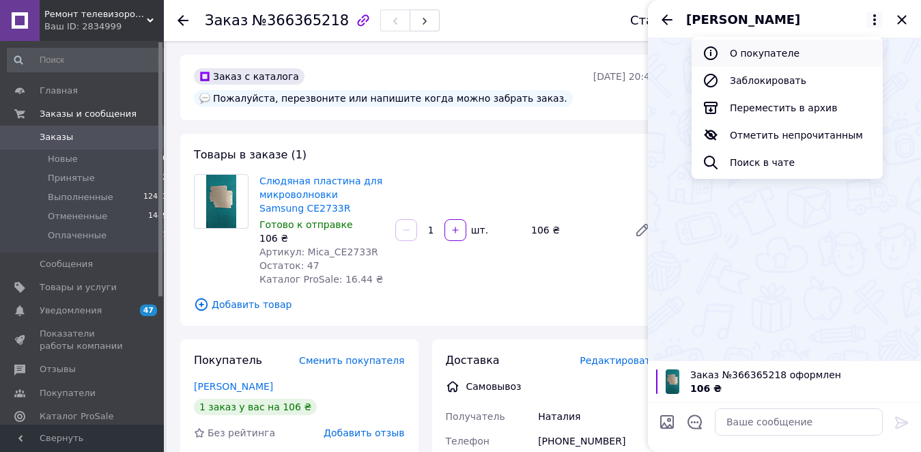
click at [769, 49] on button "О покупателе" at bounding box center [786, 53] width 191 height 27
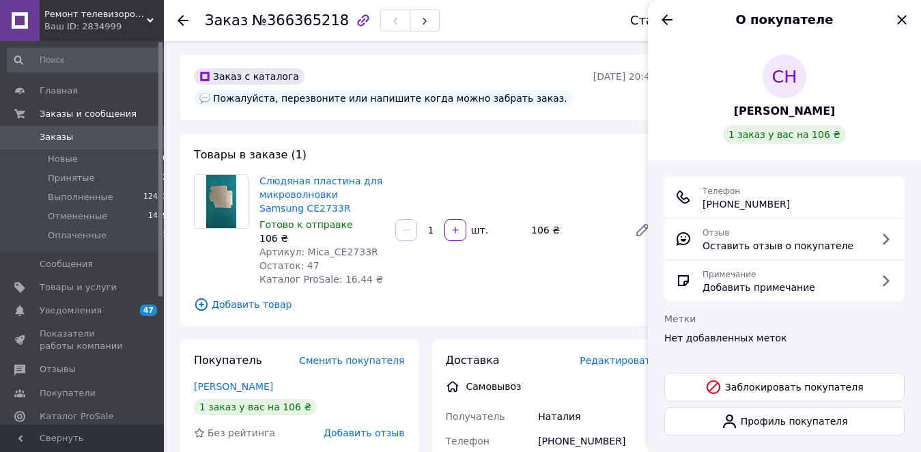
click at [904, 18] on icon "Закрыть" at bounding box center [901, 19] width 9 height 9
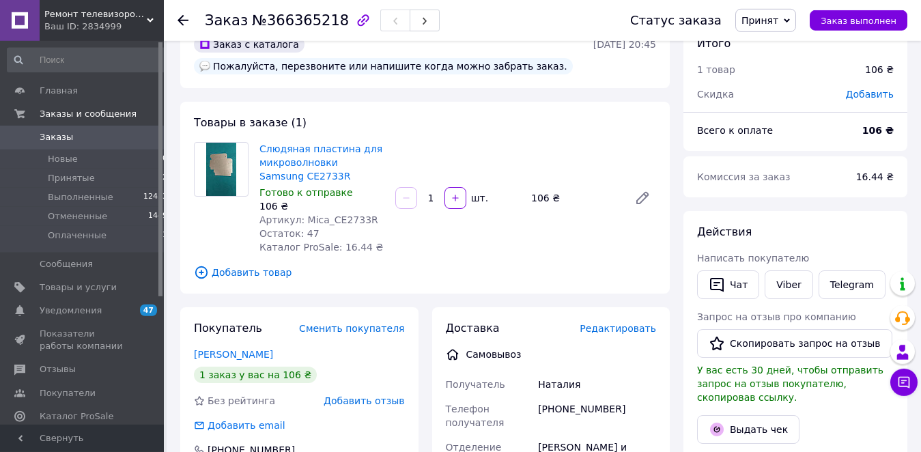
scroll to position [31, 0]
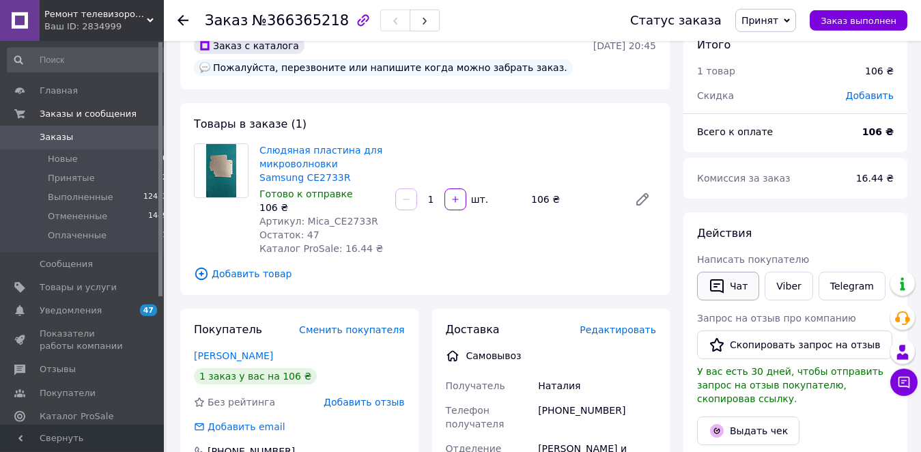
click at [736, 280] on button "Чат" at bounding box center [728, 286] width 62 height 29
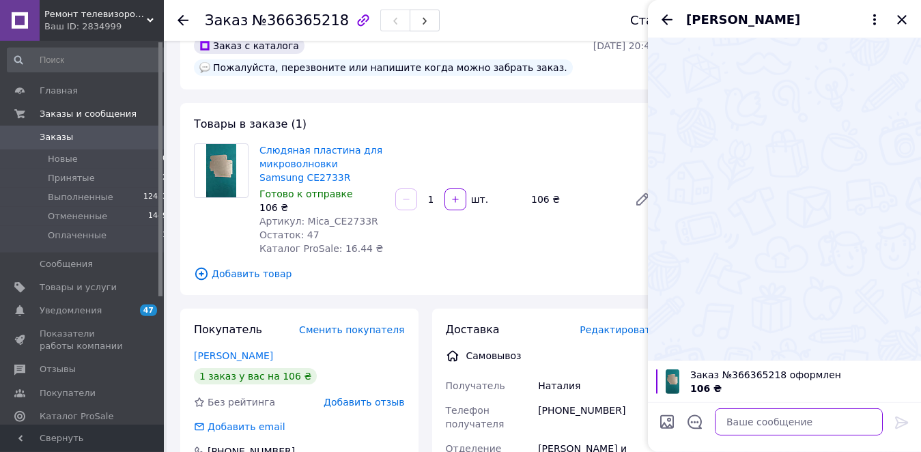
click at [737, 425] on textarea at bounding box center [799, 421] width 168 height 27
type textarea "Д"
click at [723, 423] on textarea "Добрій вечер, Наталия" at bounding box center [784, 421] width 195 height 27
click at [803, 420] on textarea "Добрый вечер, Наталия" at bounding box center [784, 421] width 195 height 27
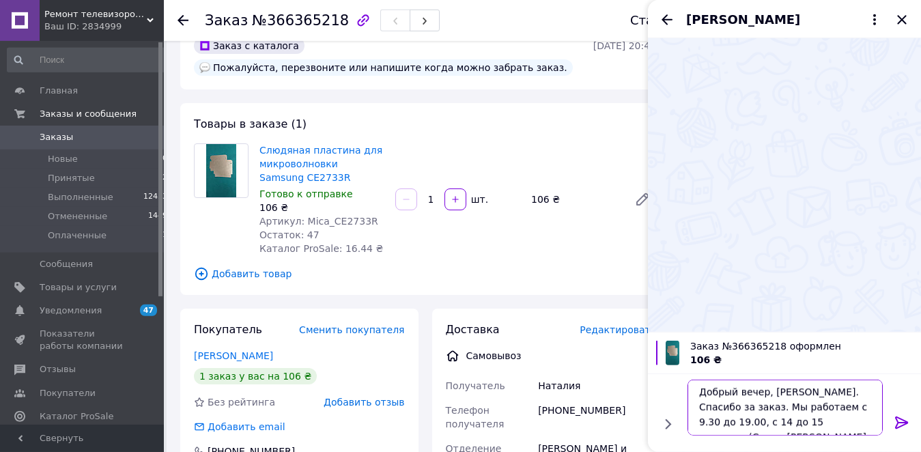
scroll to position [10, 0]
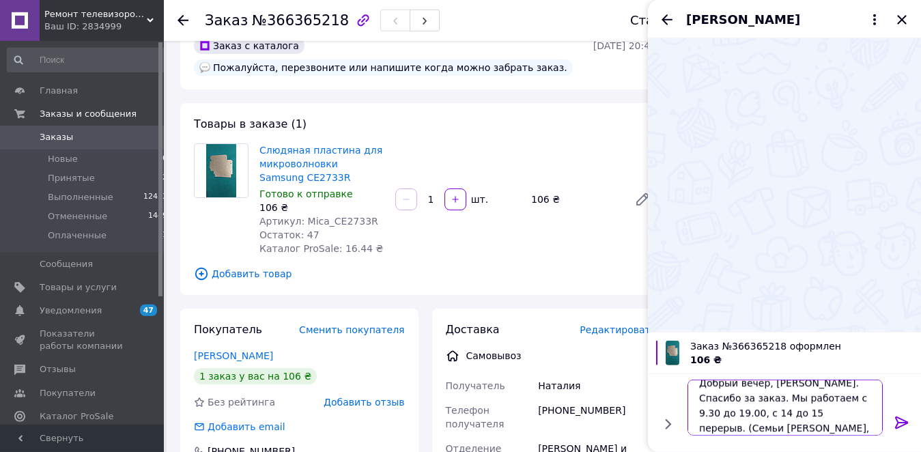
click at [792, 414] on textarea "Добрый вечер, Наталия. Спасибо за заказ. Мы работаем с 9.30 до 19.00, с 14 до 1…" at bounding box center [784, 407] width 195 height 56
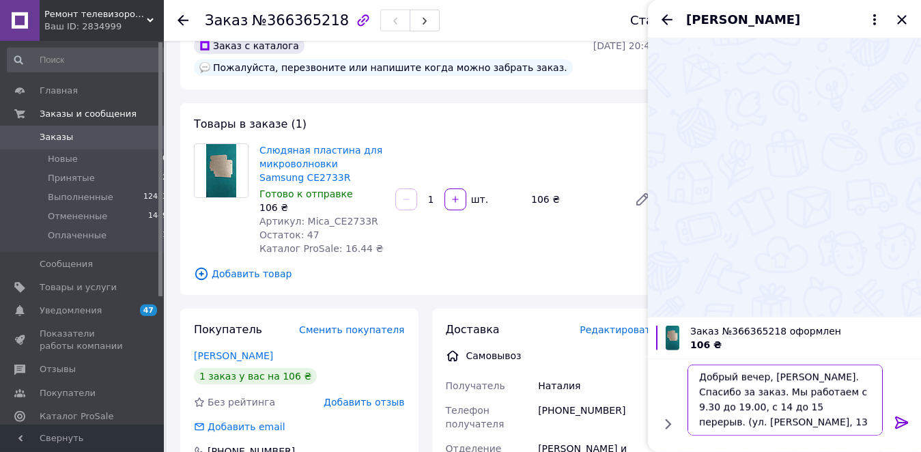
scroll to position [1, 0]
click at [751, 422] on textarea "Добрый вечер, Наталия. Спасибо за заказ. Мы работаем с 9.30 до 19.00, с 14 до 1…" at bounding box center [784, 399] width 195 height 71
type textarea "Добрый вечер, Наталия. Спасибо за заказ. Мы работаем с 9.30 до 19.00, с 14 до 1…"
click at [898, 420] on icon at bounding box center [901, 422] width 13 height 12
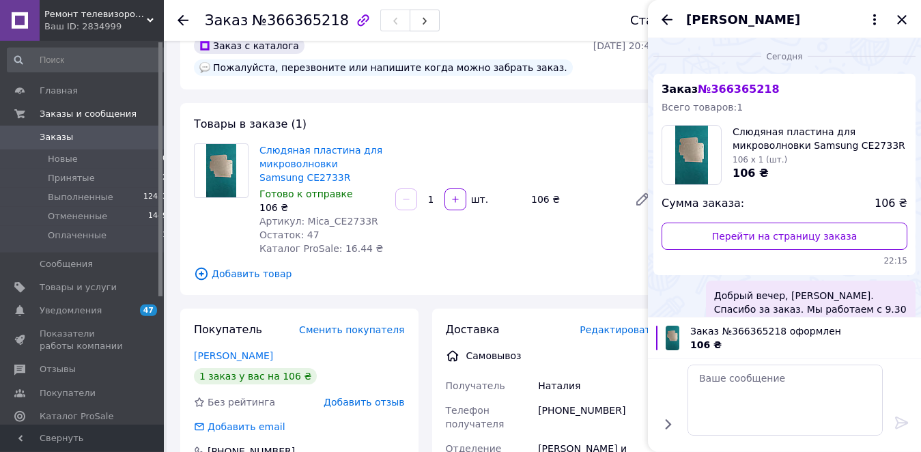
scroll to position [0, 0]
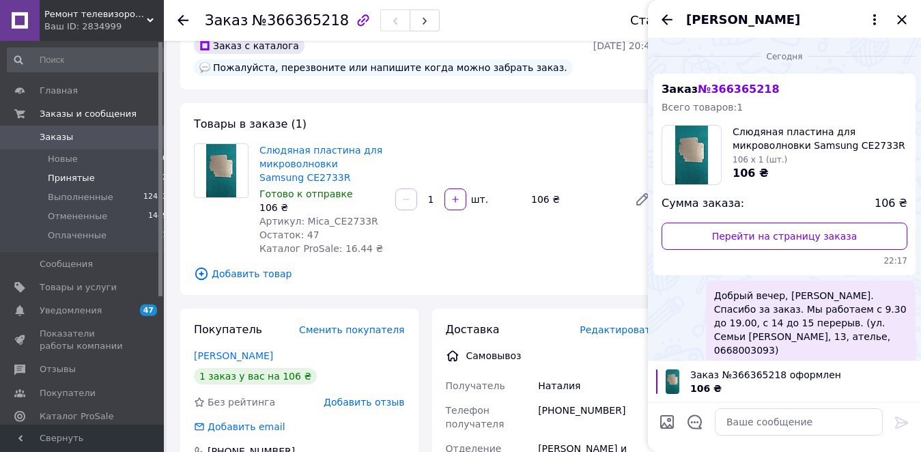
click at [71, 176] on span "Принятые" at bounding box center [71, 178] width 47 height 12
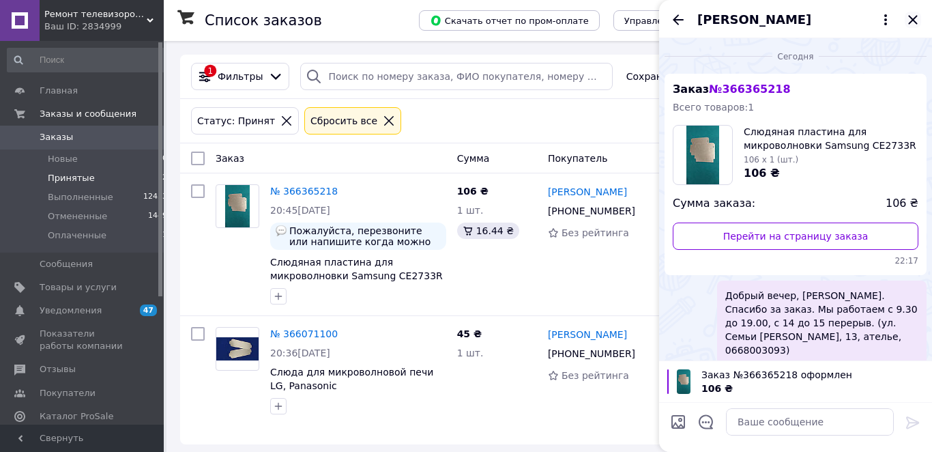
click at [914, 17] on icon "Закрыть" at bounding box center [913, 20] width 16 height 16
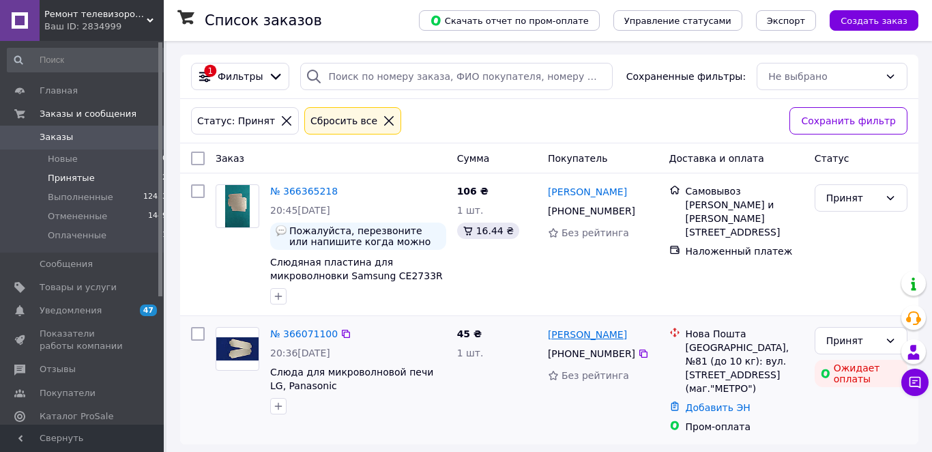
click at [602, 340] on link "Степан Корсунов" at bounding box center [587, 335] width 79 height 14
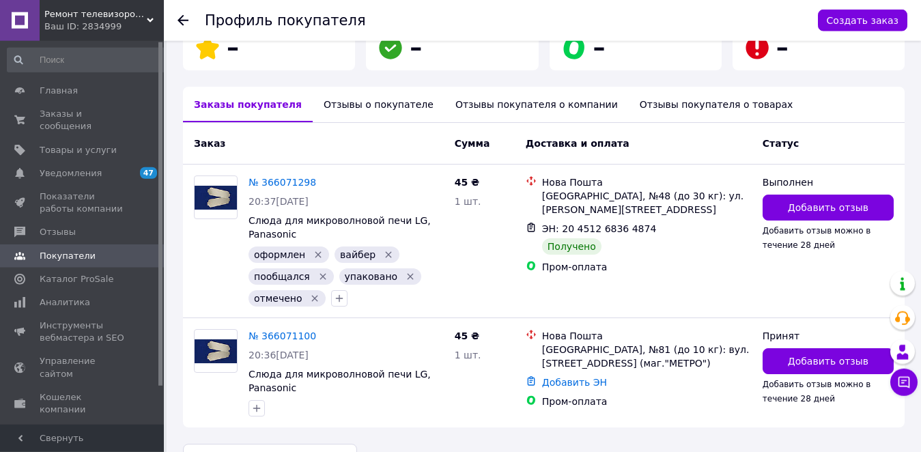
scroll to position [264, 0]
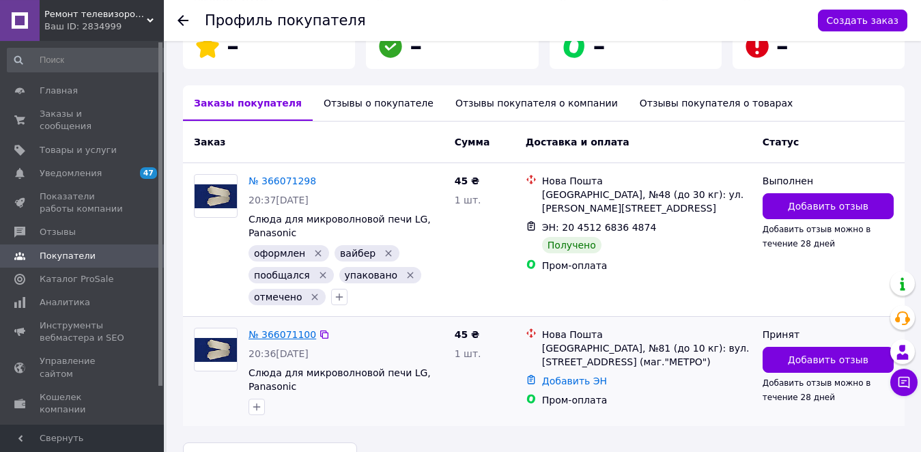
click at [266, 335] on link "№ 366071100" at bounding box center [282, 334] width 68 height 11
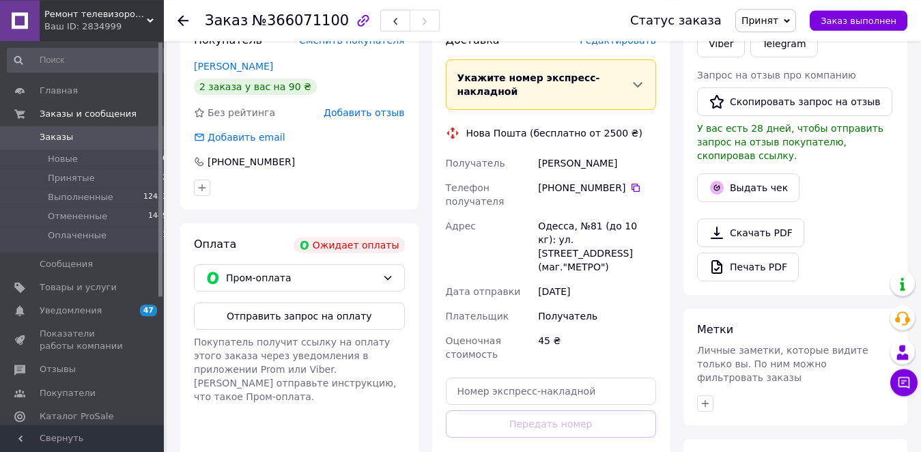
scroll to position [151, 0]
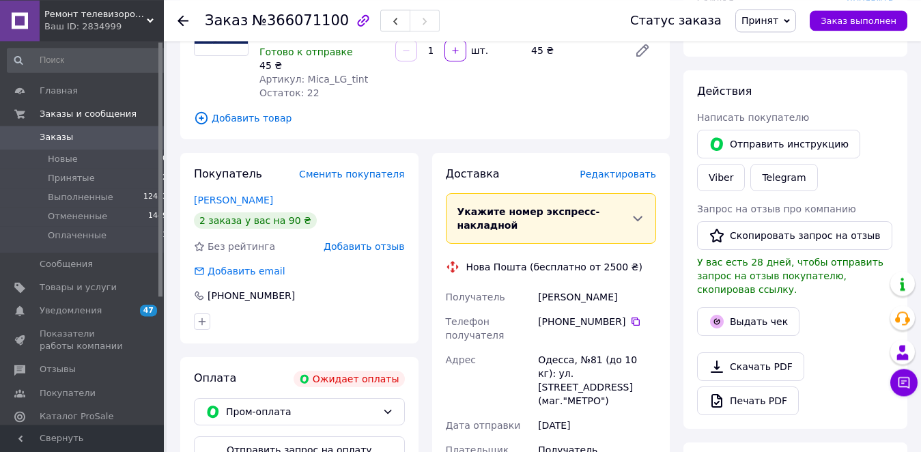
click at [778, 15] on span "Принят" at bounding box center [759, 20] width 37 height 11
click at [765, 73] on li "Отменен" at bounding box center [772, 68] width 72 height 20
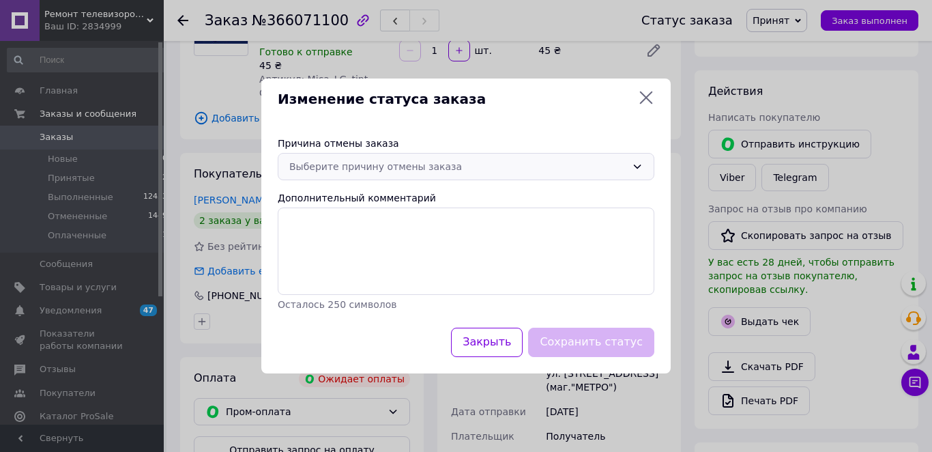
click at [553, 159] on div "Выберите причину отмены заказа" at bounding box center [457, 166] width 337 height 15
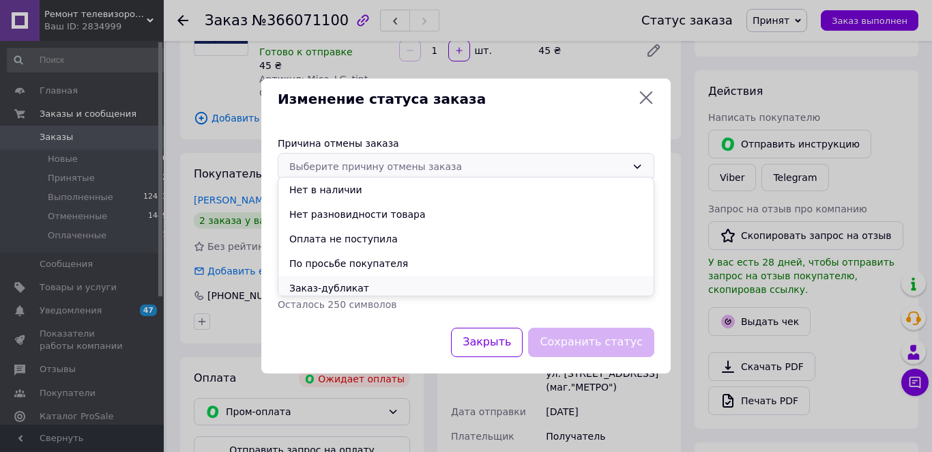
click at [343, 283] on li "Заказ-дубликат" at bounding box center [465, 288] width 375 height 25
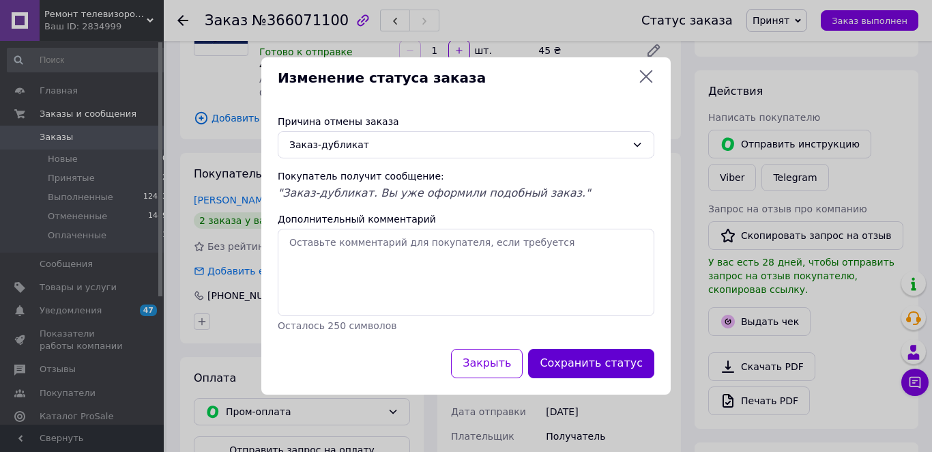
click at [615, 371] on button "Сохранить статус" at bounding box center [591, 363] width 126 height 29
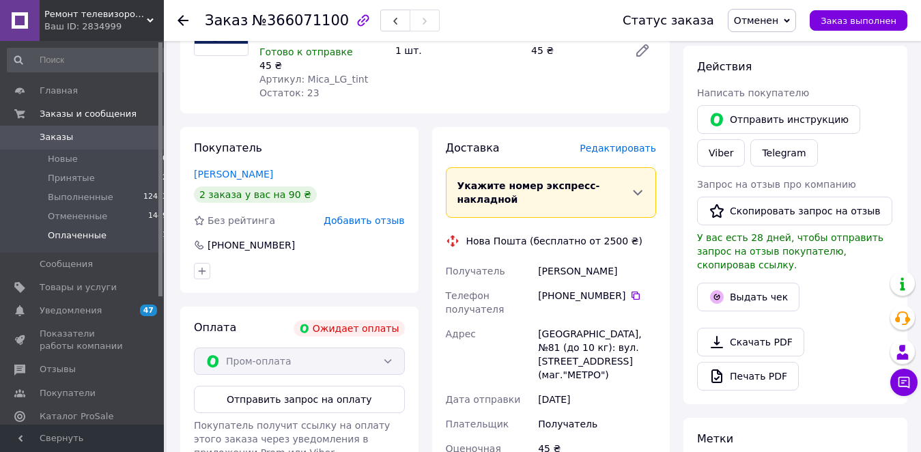
click at [73, 227] on li "Оплаченные 11" at bounding box center [87, 239] width 175 height 26
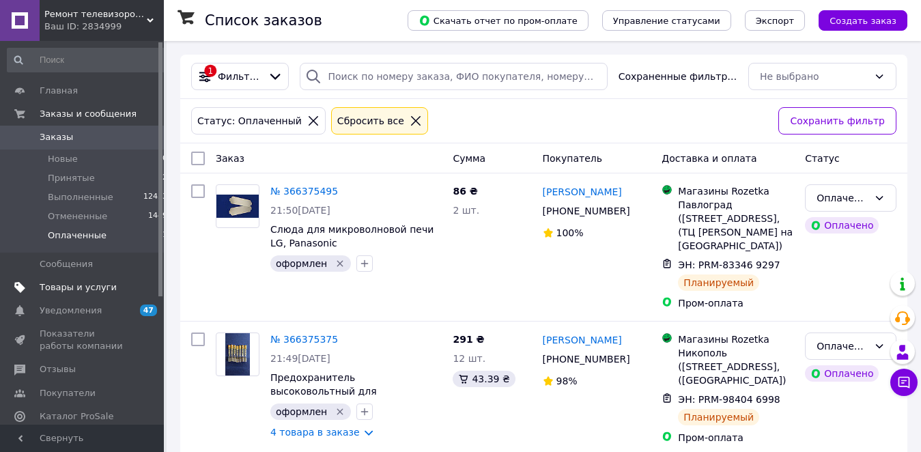
click at [83, 284] on span "Товары и услуги" at bounding box center [78, 287] width 77 height 12
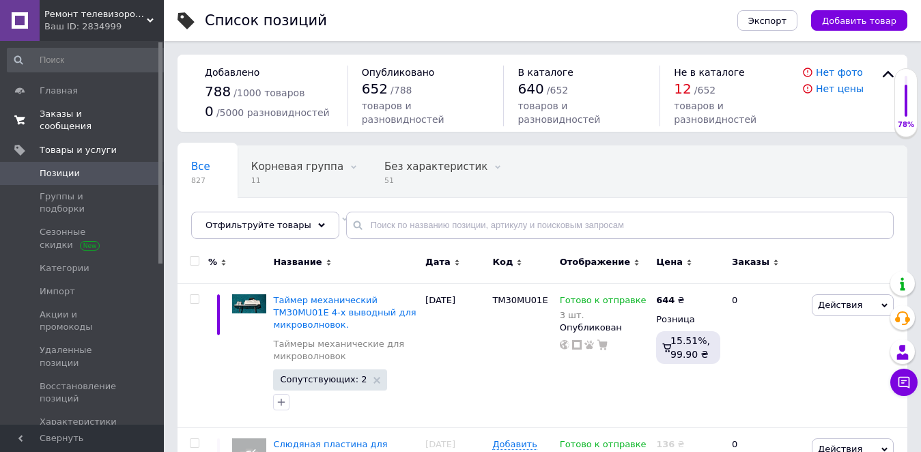
click at [76, 115] on span "Заказы и сообщения" at bounding box center [83, 120] width 87 height 25
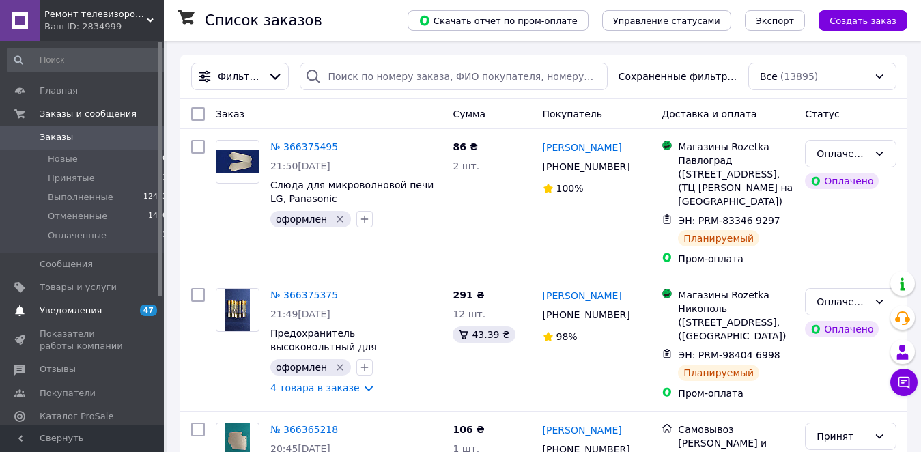
click at [78, 309] on span "Уведомления" at bounding box center [71, 310] width 62 height 12
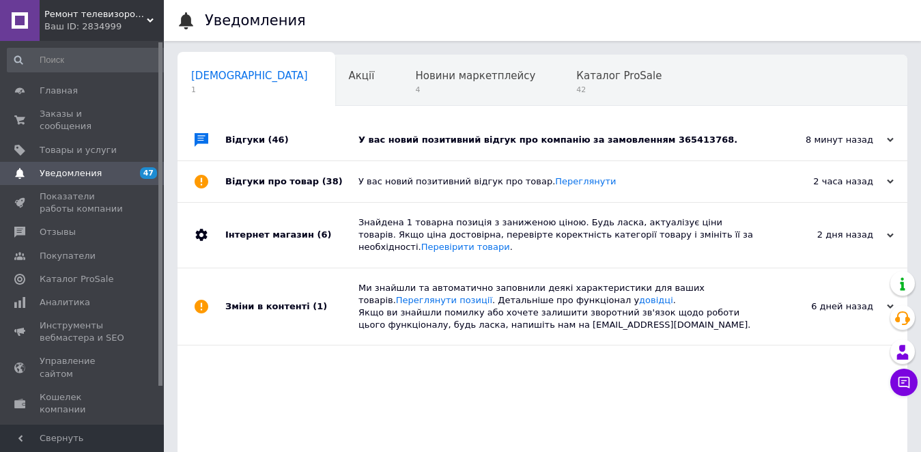
click at [552, 142] on div "У вас новий позитивний відгук про компанію за замовленням 365413768." at bounding box center [557, 140] width 399 height 12
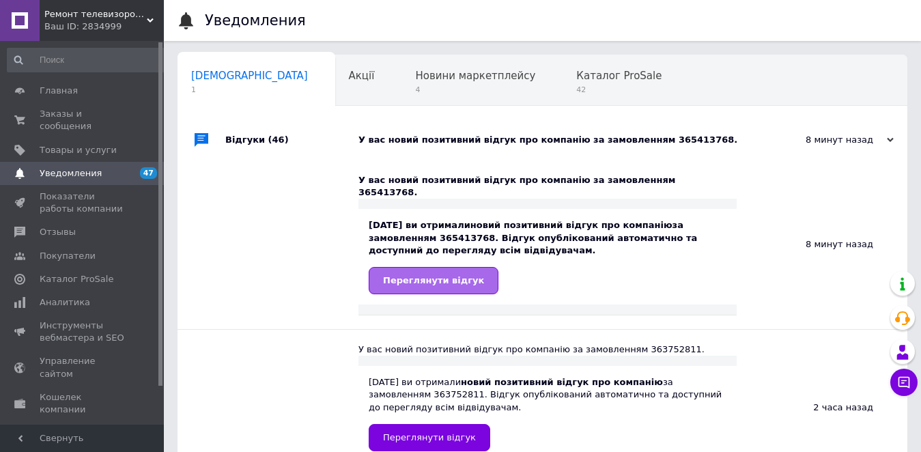
click at [427, 267] on link "Переглянути відгук" at bounding box center [434, 280] width 130 height 27
click at [390, 275] on span "Переглянути відгук" at bounding box center [433, 280] width 101 height 10
click at [57, 92] on span "Главная" at bounding box center [59, 91] width 38 height 12
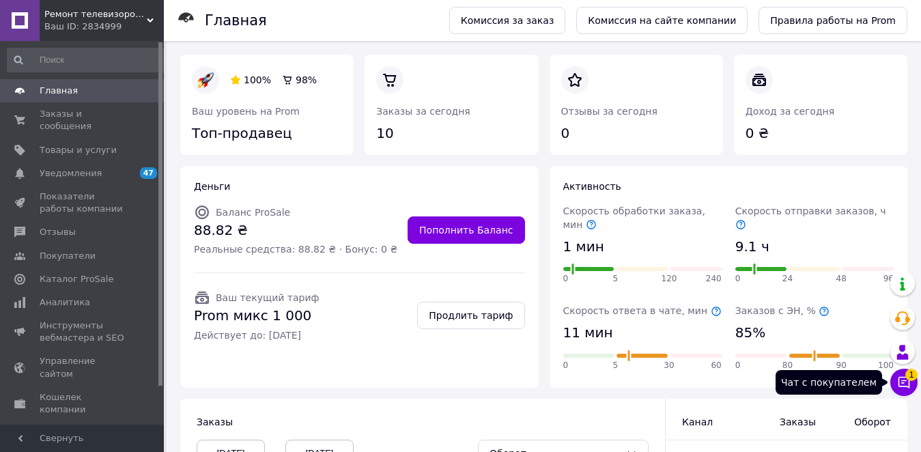
click at [898, 377] on icon at bounding box center [904, 382] width 14 height 14
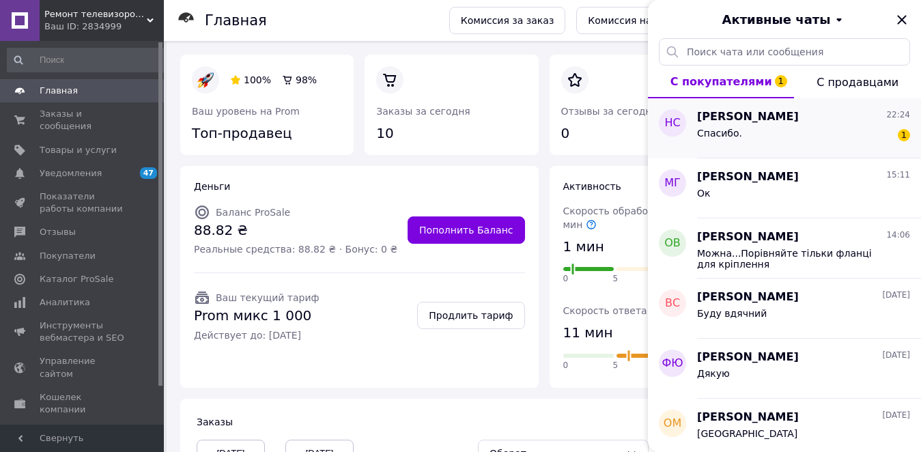
click at [737, 140] on div "Спасибо. 1" at bounding box center [803, 136] width 213 height 22
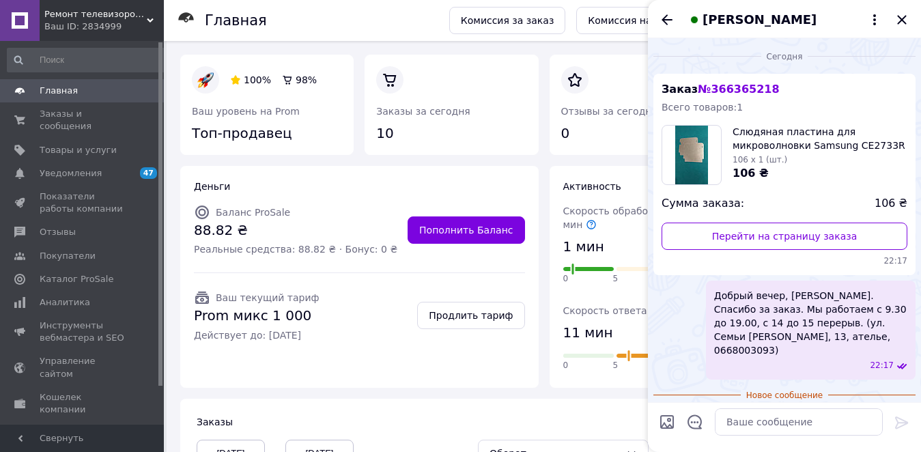
scroll to position [30, 0]
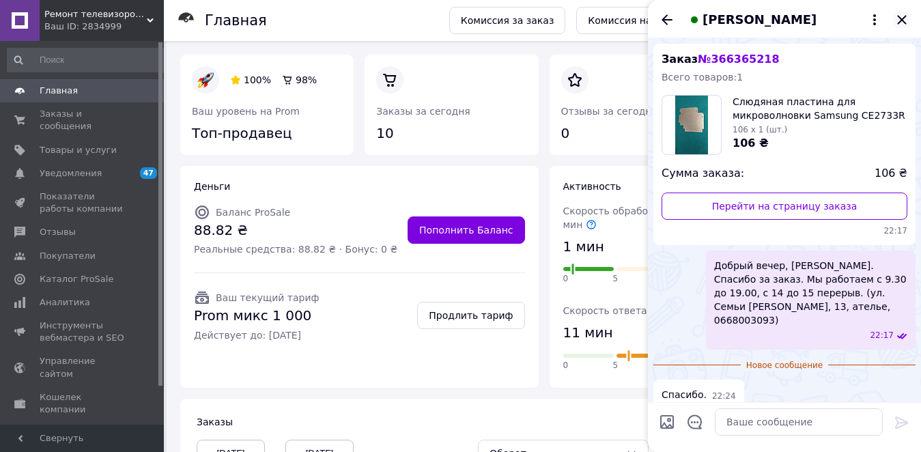
click at [899, 20] on icon "Закрыть" at bounding box center [901, 20] width 16 height 16
